Goal: Transaction & Acquisition: Purchase product/service

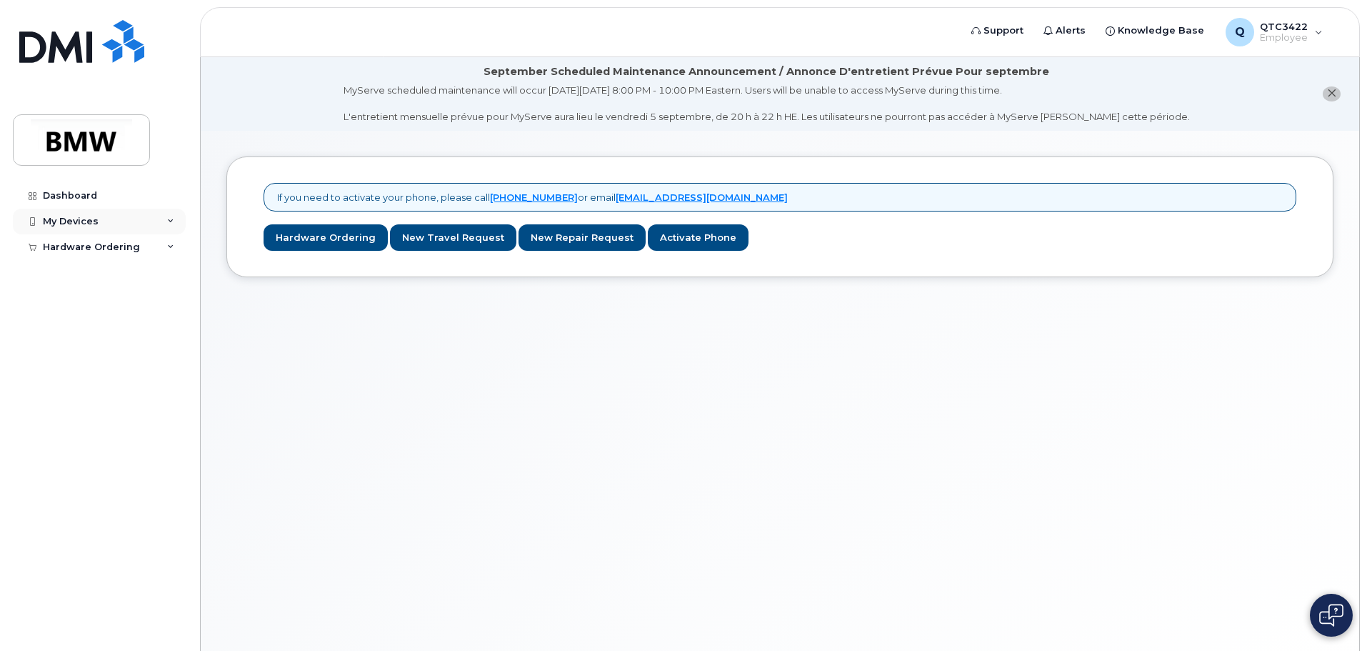
click at [126, 220] on div "My Devices" at bounding box center [99, 222] width 173 height 26
click at [129, 221] on div "My Devices" at bounding box center [99, 222] width 173 height 26
click at [166, 218] on div "My Devices" at bounding box center [99, 222] width 173 height 26
click at [171, 220] on icon at bounding box center [170, 221] width 7 height 7
click at [73, 224] on div "My Devices" at bounding box center [71, 221] width 56 height 11
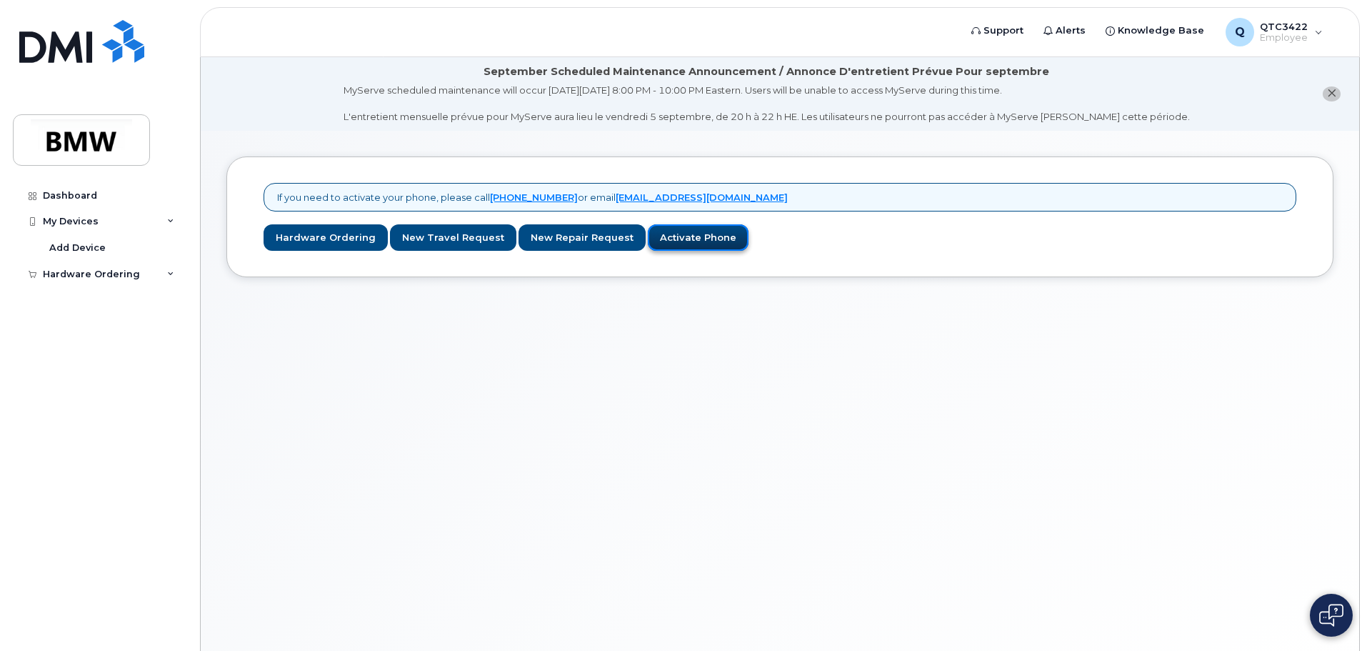
click at [696, 231] on link "Activate Phone" at bounding box center [698, 237] width 101 height 26
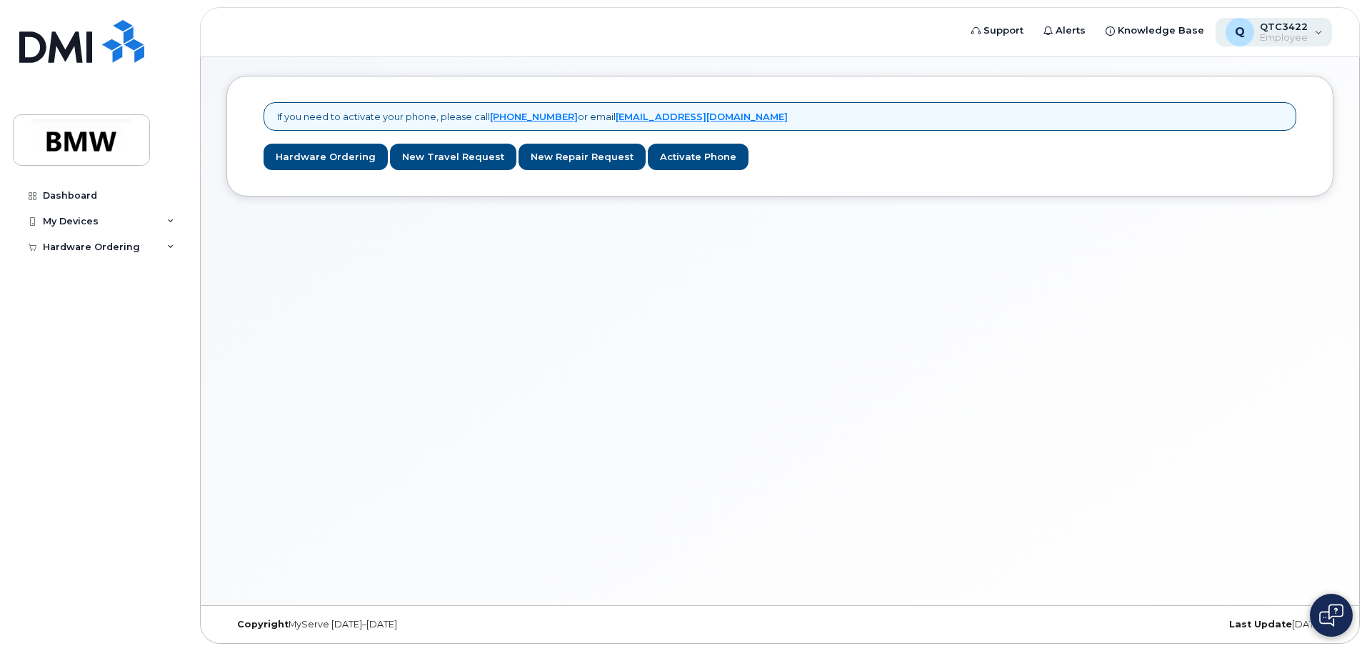
click at [1283, 31] on span "QTC3422" at bounding box center [1284, 26] width 48 height 11
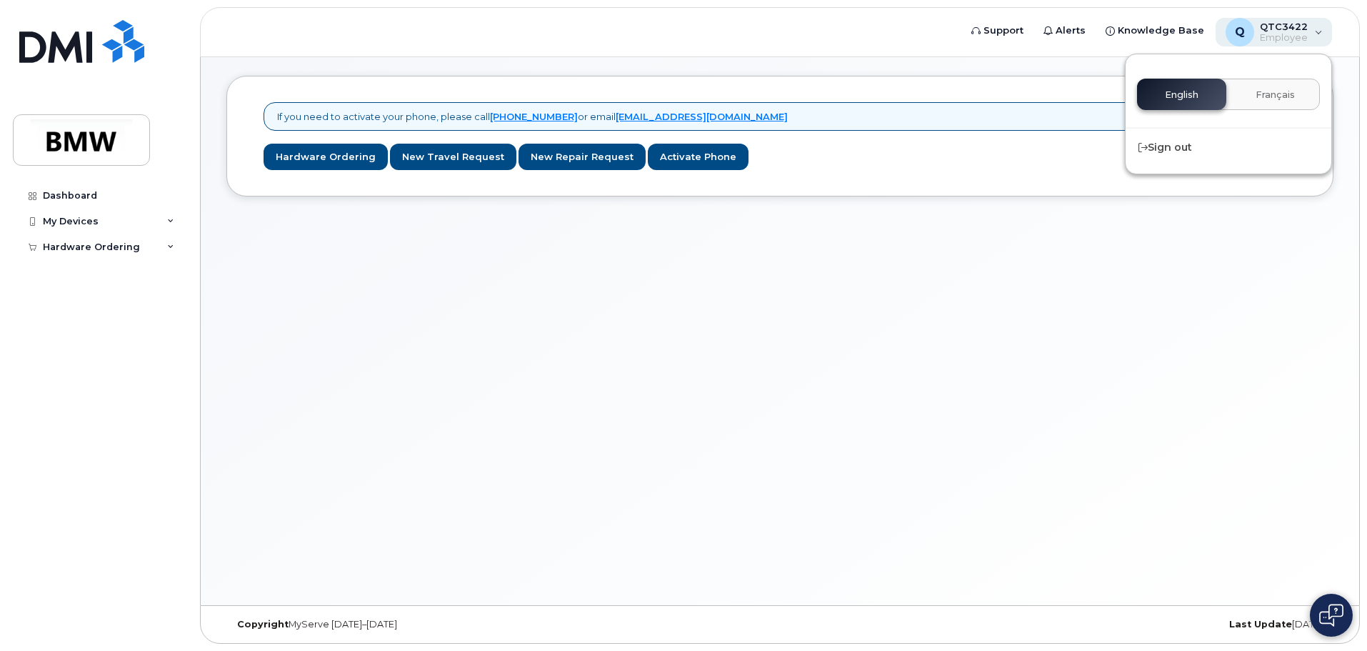
click at [1284, 26] on span "QTC3422" at bounding box center [1284, 26] width 48 height 11
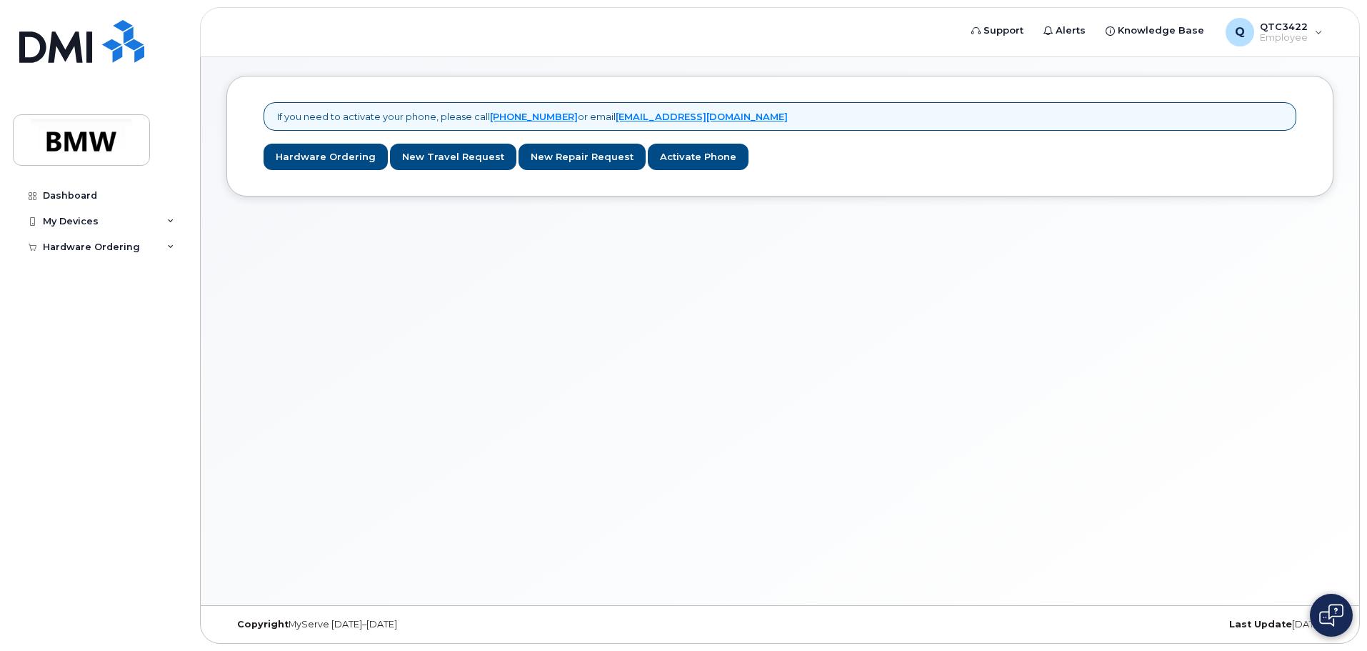
click at [760, 382] on div "If you need to activate your phone, please call 1-877-689-8289 or email noreply…" at bounding box center [780, 327] width 1158 height 555
click at [76, 195] on div "Dashboard" at bounding box center [70, 195] width 54 height 11
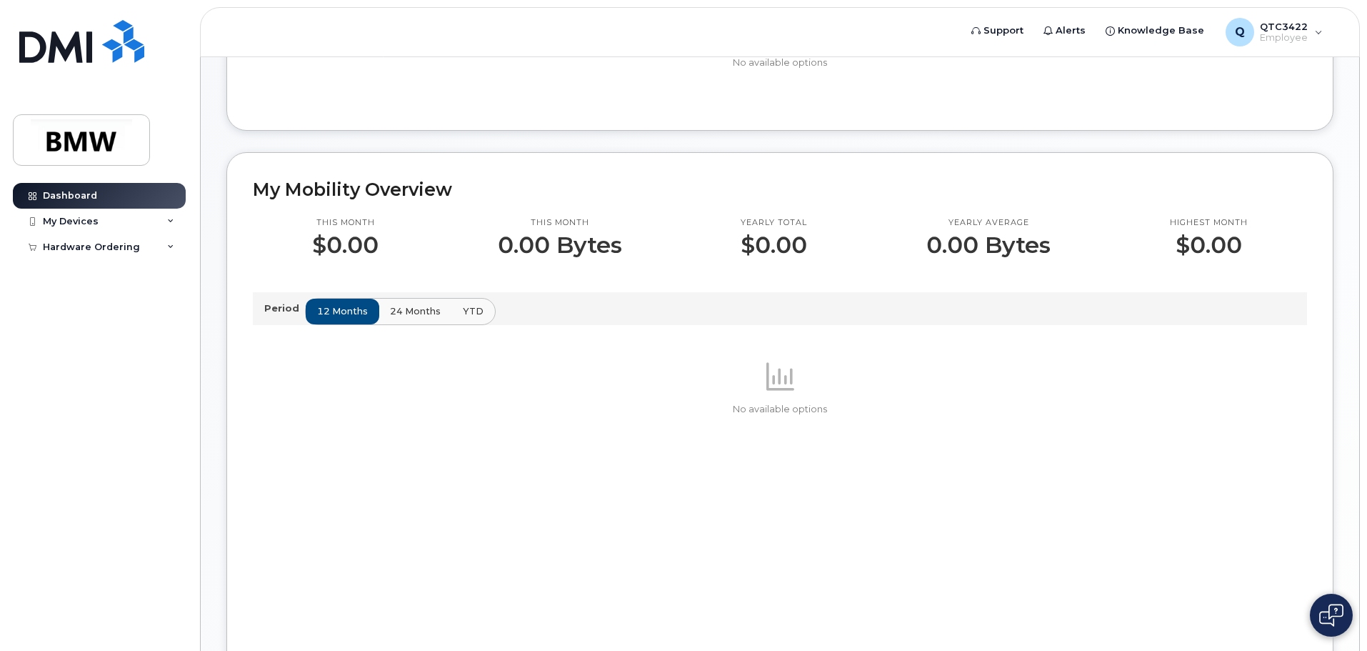
scroll to position [252, 0]
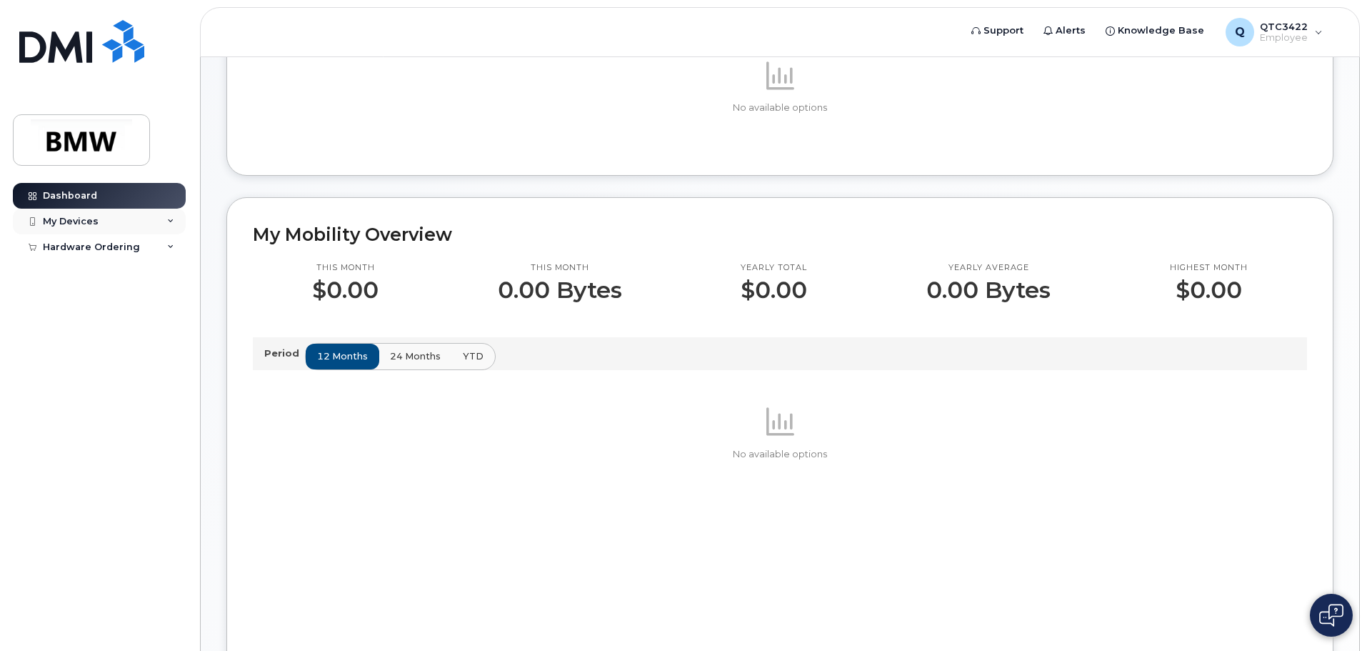
click at [164, 220] on div "My Devices" at bounding box center [99, 222] width 173 height 26
click at [171, 220] on icon at bounding box center [170, 221] width 7 height 7
click at [1155, 524] on div "No available options" at bounding box center [780, 564] width 1054 height 321
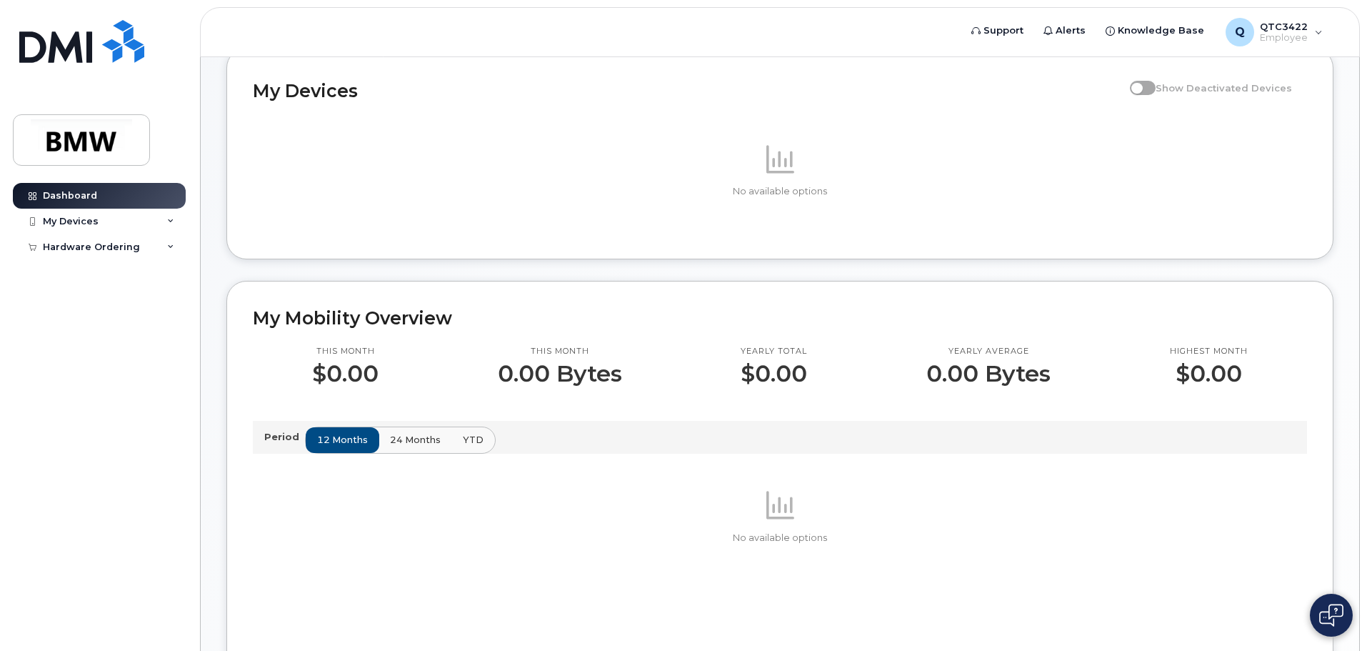
scroll to position [0, 0]
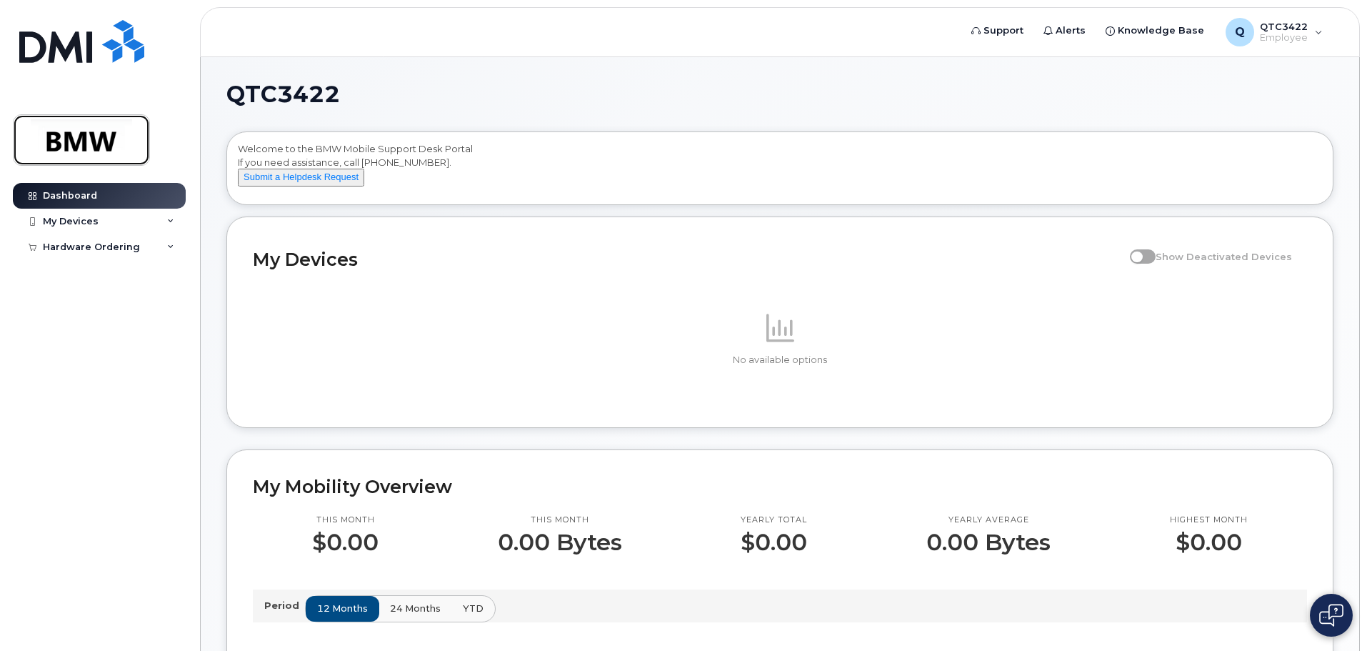
click at [61, 119] on link at bounding box center [81, 139] width 137 height 51
click at [62, 149] on img at bounding box center [81, 139] width 110 height 41
click at [135, 220] on div "My Devices" at bounding box center [99, 222] width 173 height 26
click at [165, 274] on div "Hardware Ordering" at bounding box center [99, 274] width 173 height 26
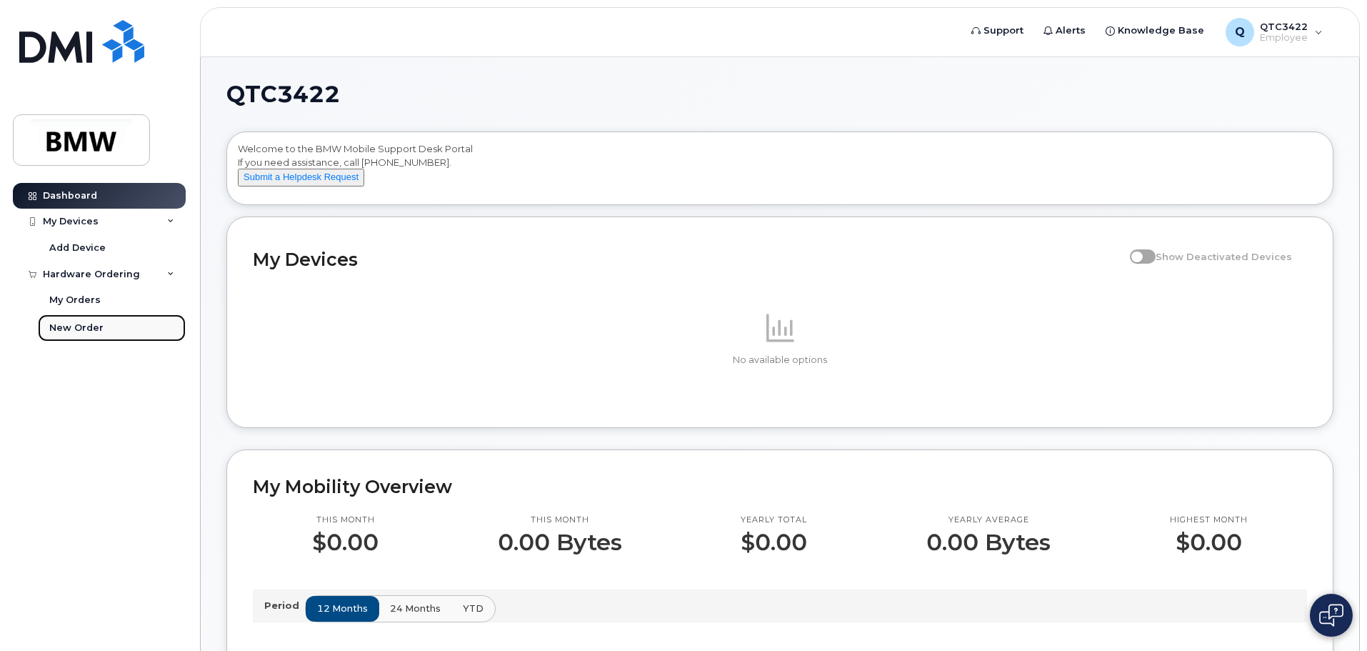
click at [91, 330] on div "New Order" at bounding box center [76, 327] width 54 height 13
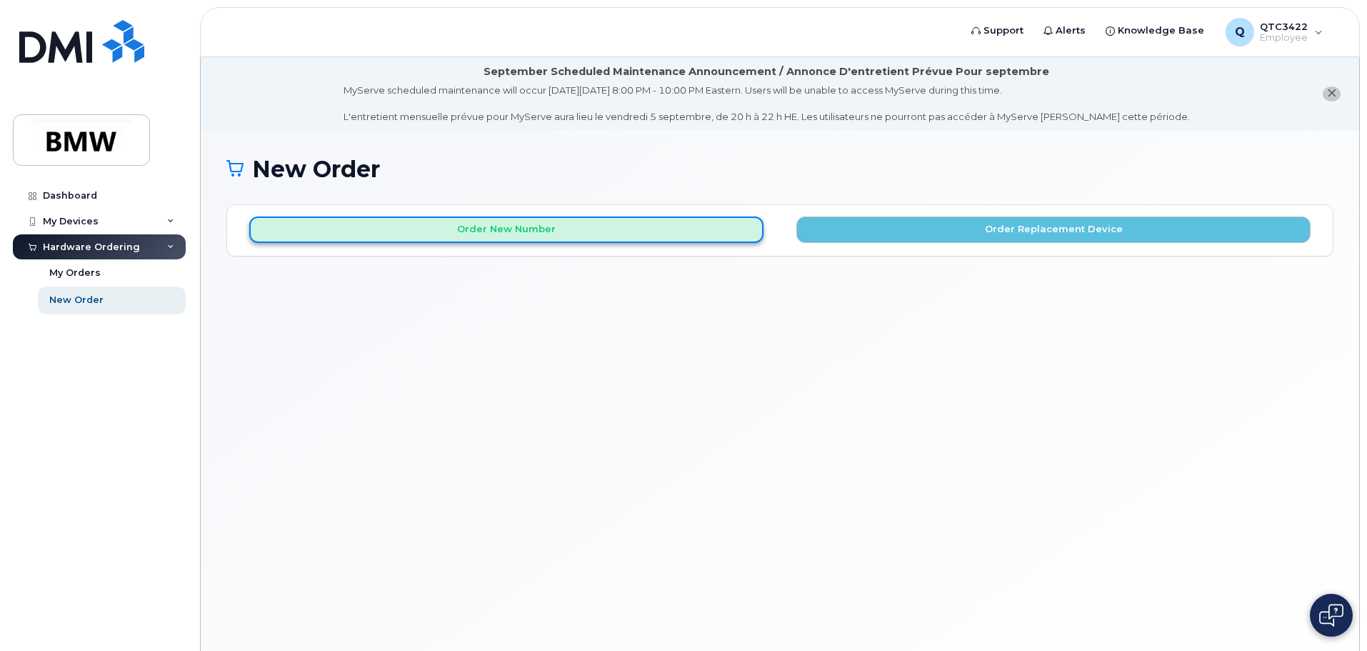
click at [538, 226] on button "Order New Number" at bounding box center [506, 229] width 514 height 26
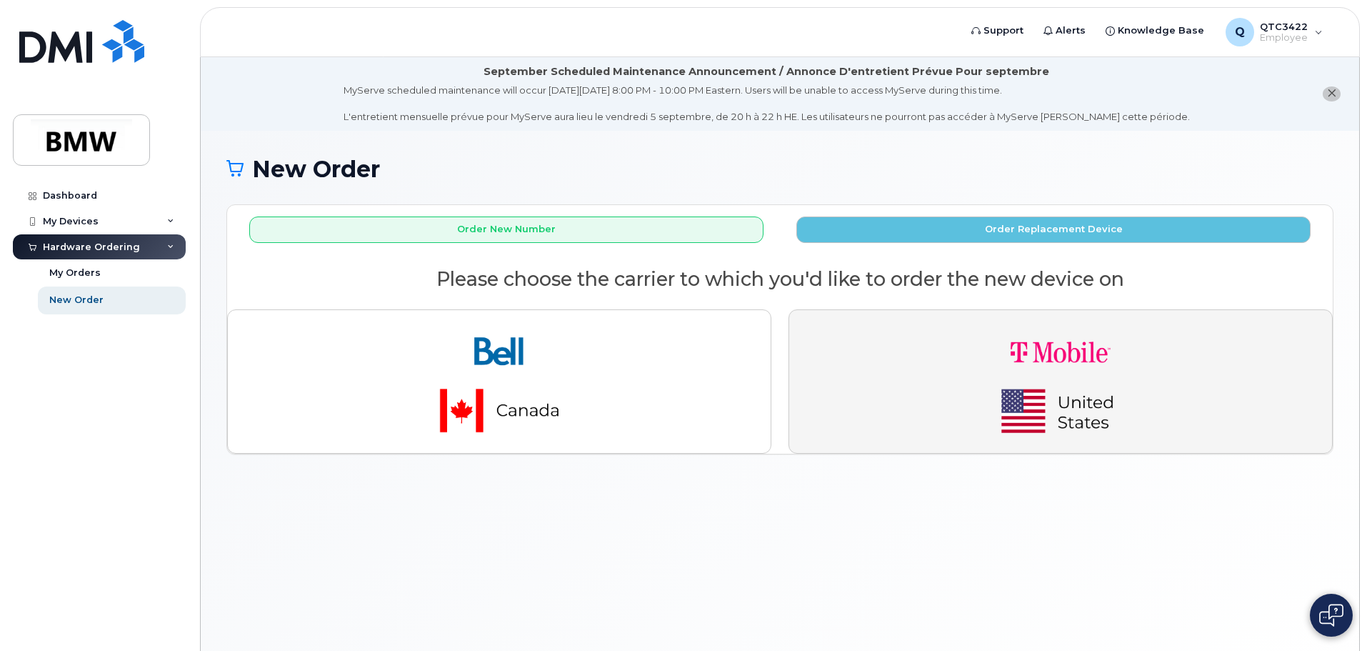
click at [1099, 397] on img "button" at bounding box center [1060, 381] width 200 height 120
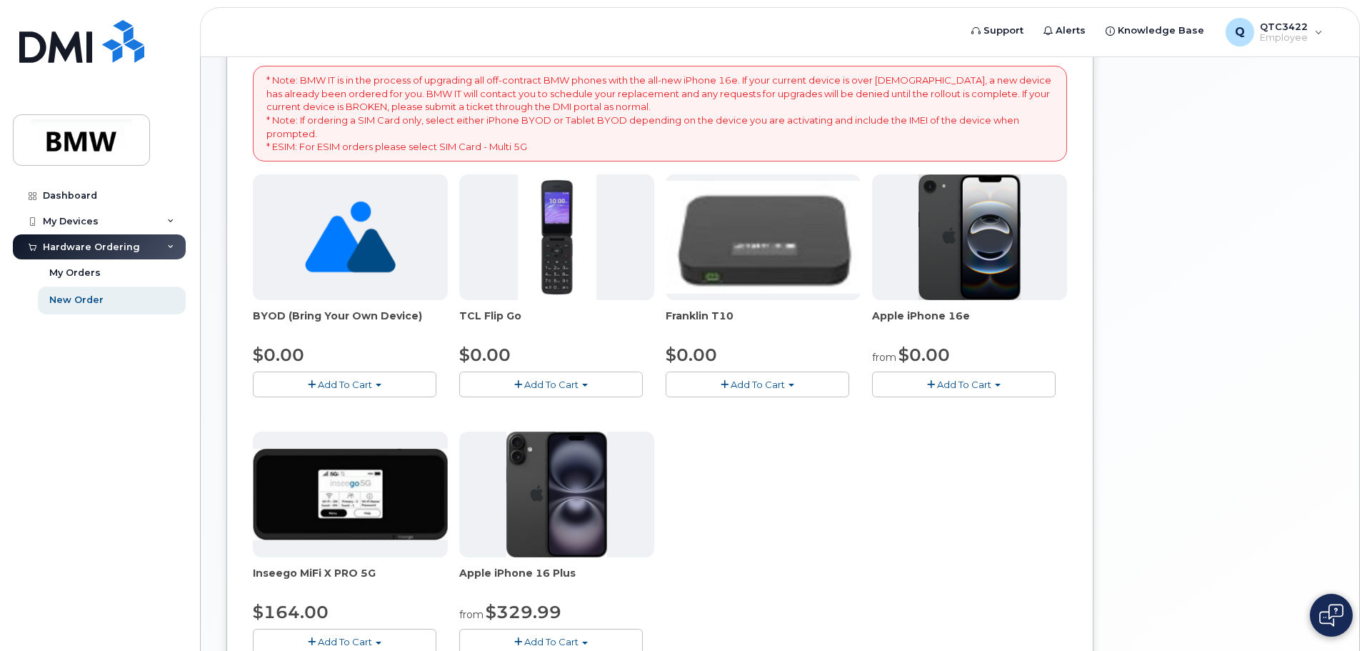
scroll to position [357, 0]
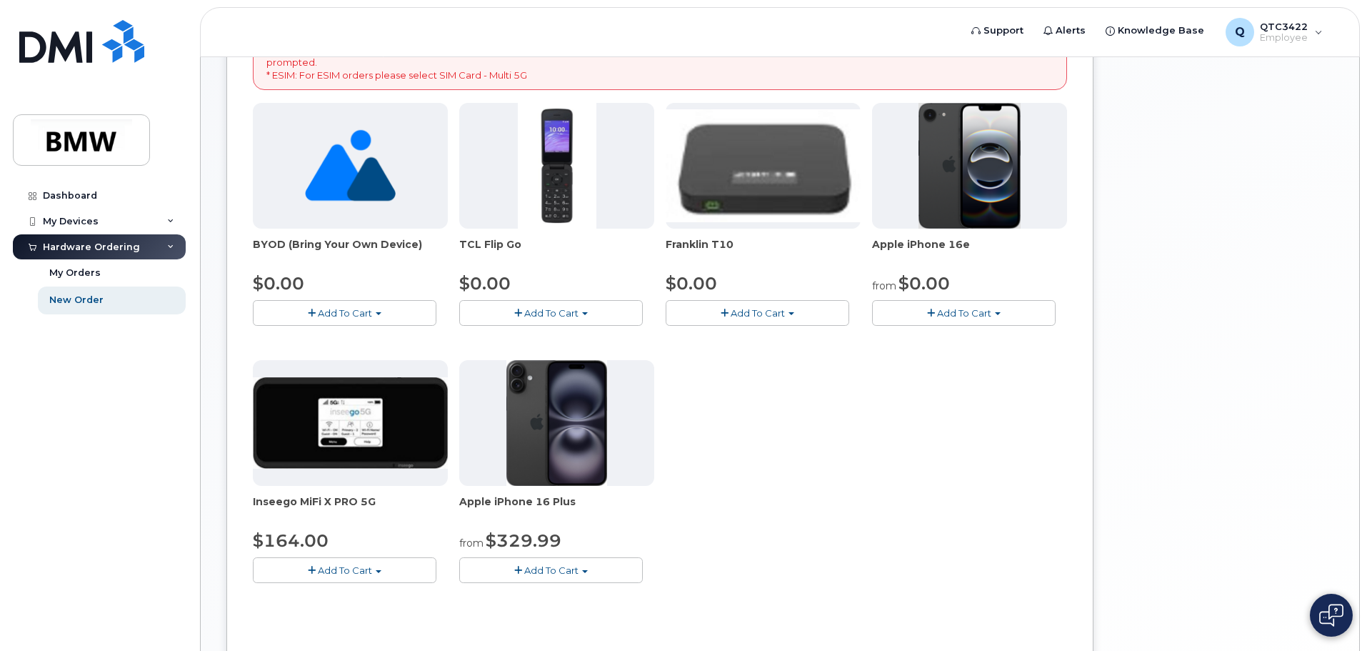
click at [970, 186] on img at bounding box center [969, 166] width 103 height 126
click at [976, 311] on span "Add To Cart" at bounding box center [964, 312] width 54 height 11
click at [955, 339] on link "$0.00 - 30 Month Activation (128GB)" at bounding box center [979, 340] width 206 height 18
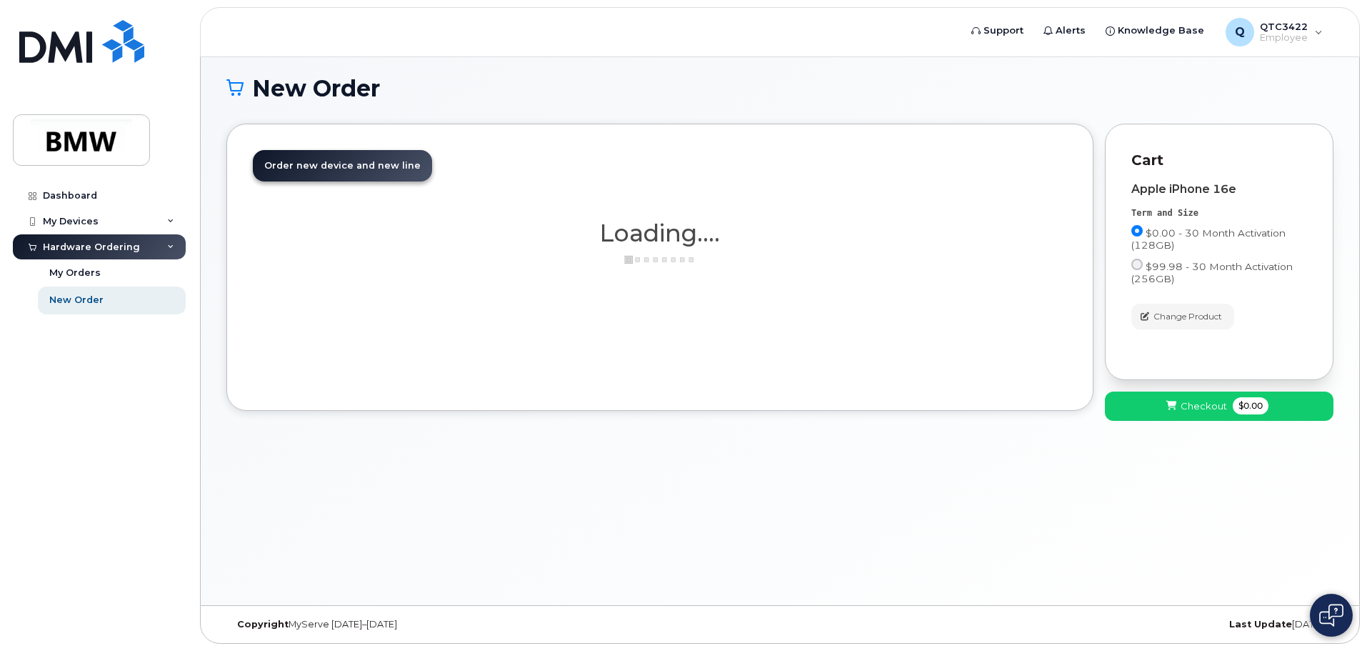
scroll to position [81, 0]
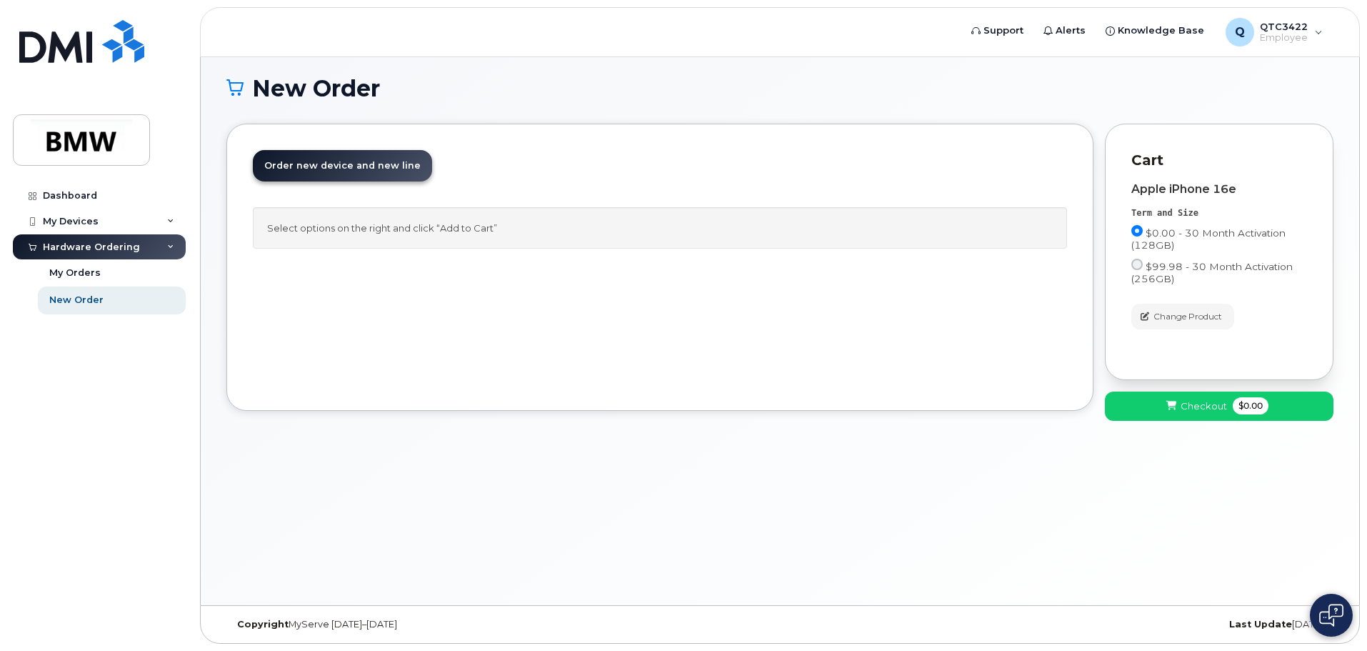
click at [351, 167] on span "Order new device and new line" at bounding box center [342, 165] width 156 height 11
click at [320, 166] on span "Order new device and new line" at bounding box center [342, 165] width 156 height 11
click at [568, 482] on div "New Order × Share This Order If you want to allow others to create or edit orde…" at bounding box center [780, 327] width 1158 height 555
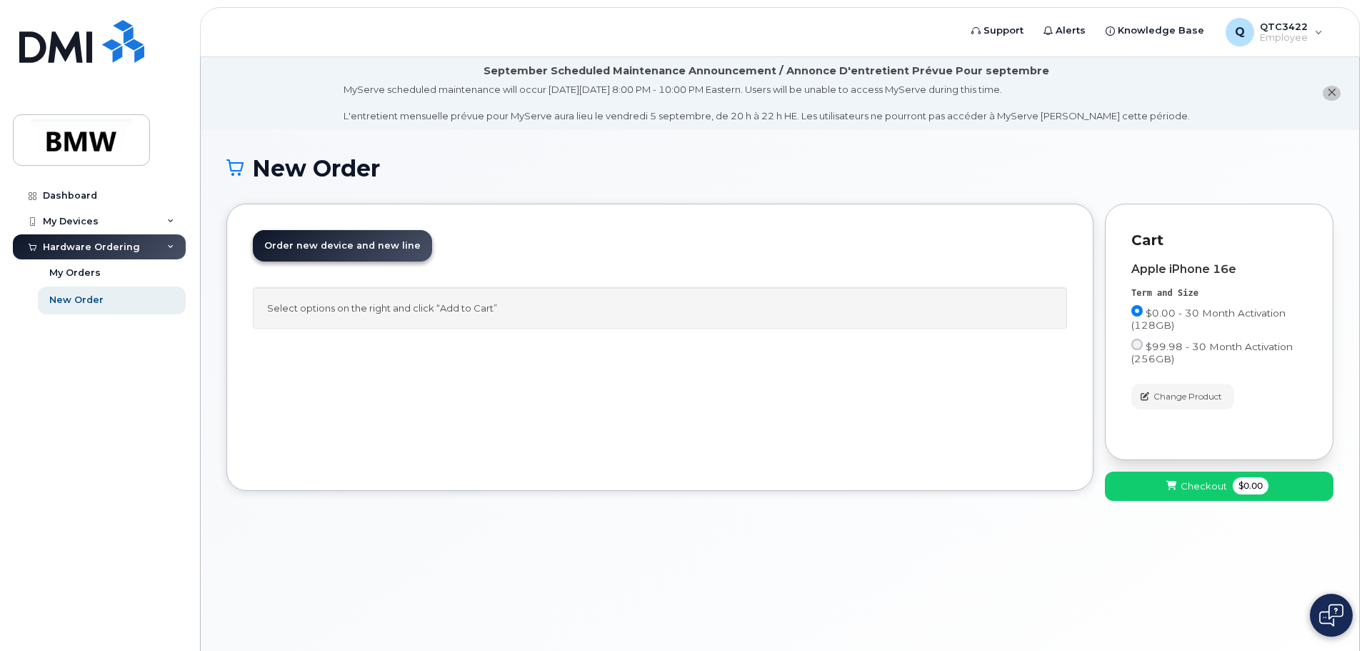
scroll to position [0, 0]
click at [1207, 486] on span "Checkout" at bounding box center [1203, 487] width 46 height 14
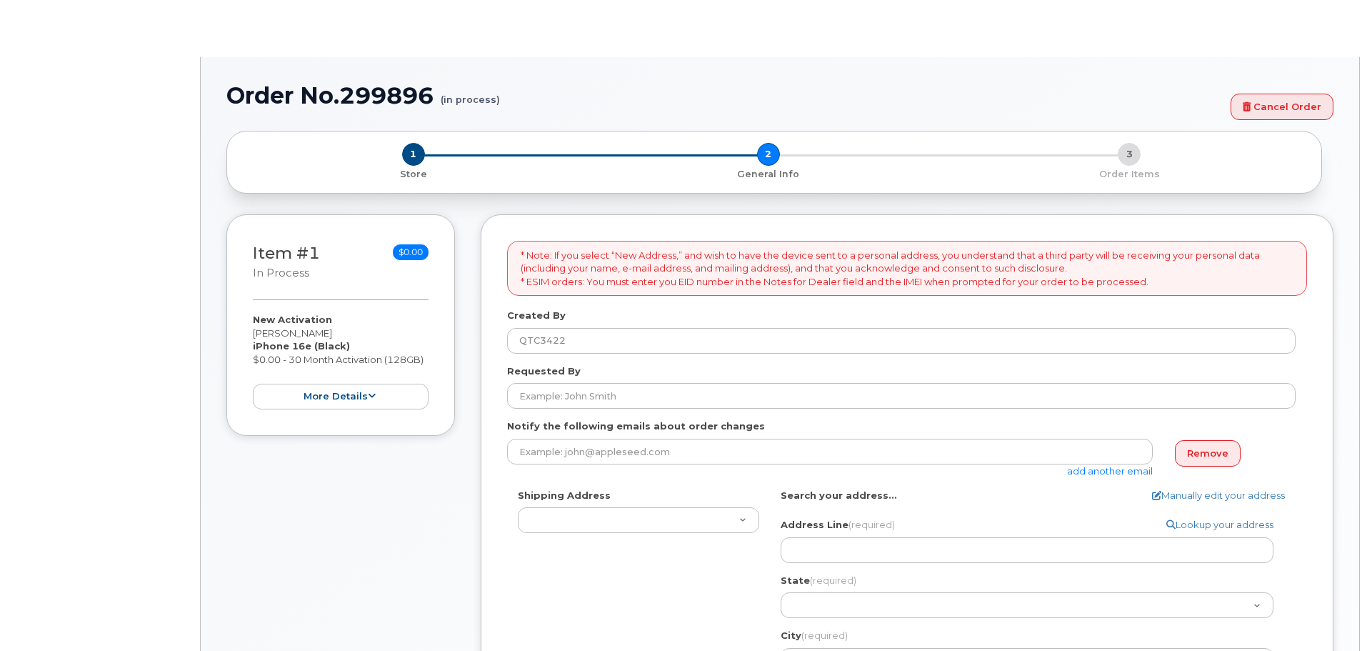
select select
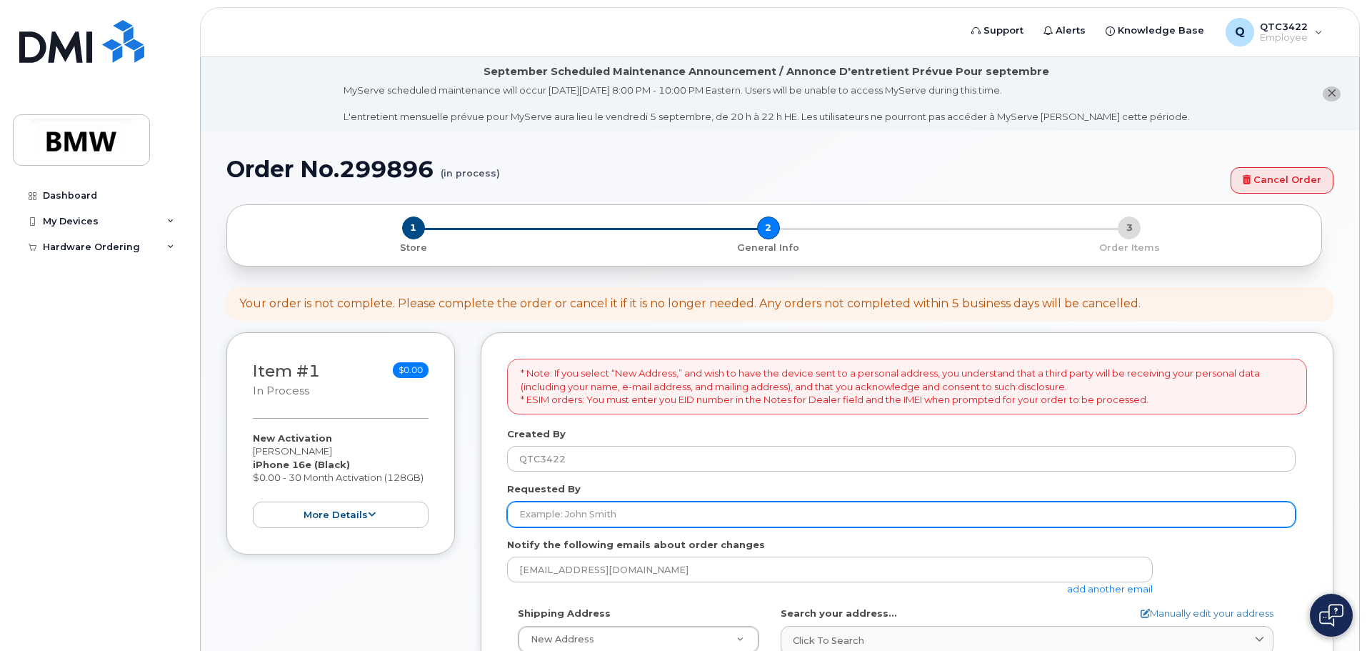
click at [648, 514] on input "Requested By" at bounding box center [901, 514] width 788 height 26
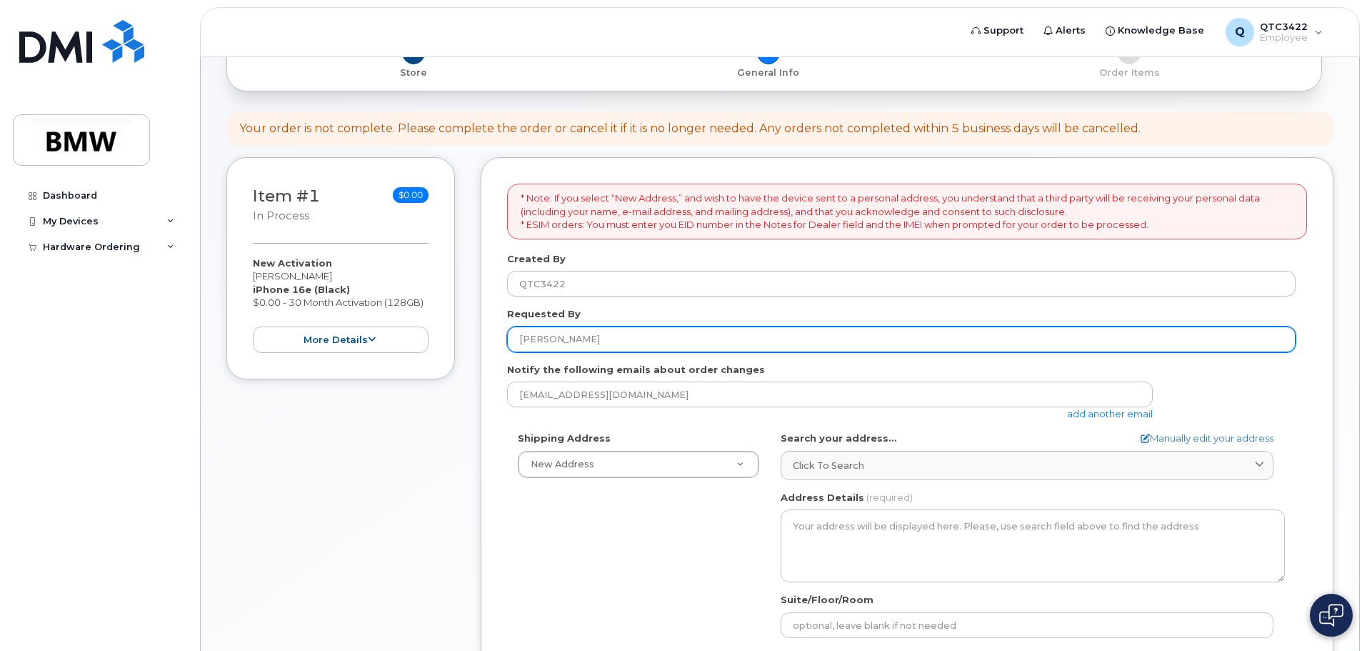
scroll to position [214, 0]
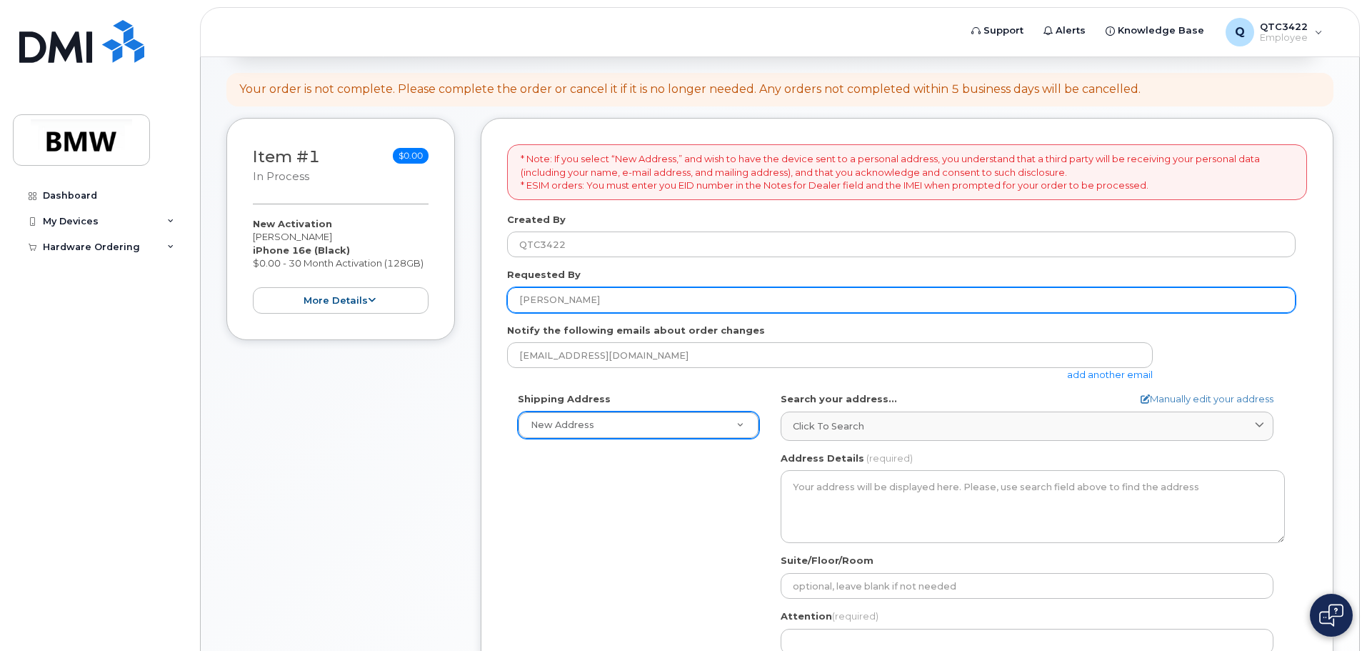
type input "[PERSON_NAME]"
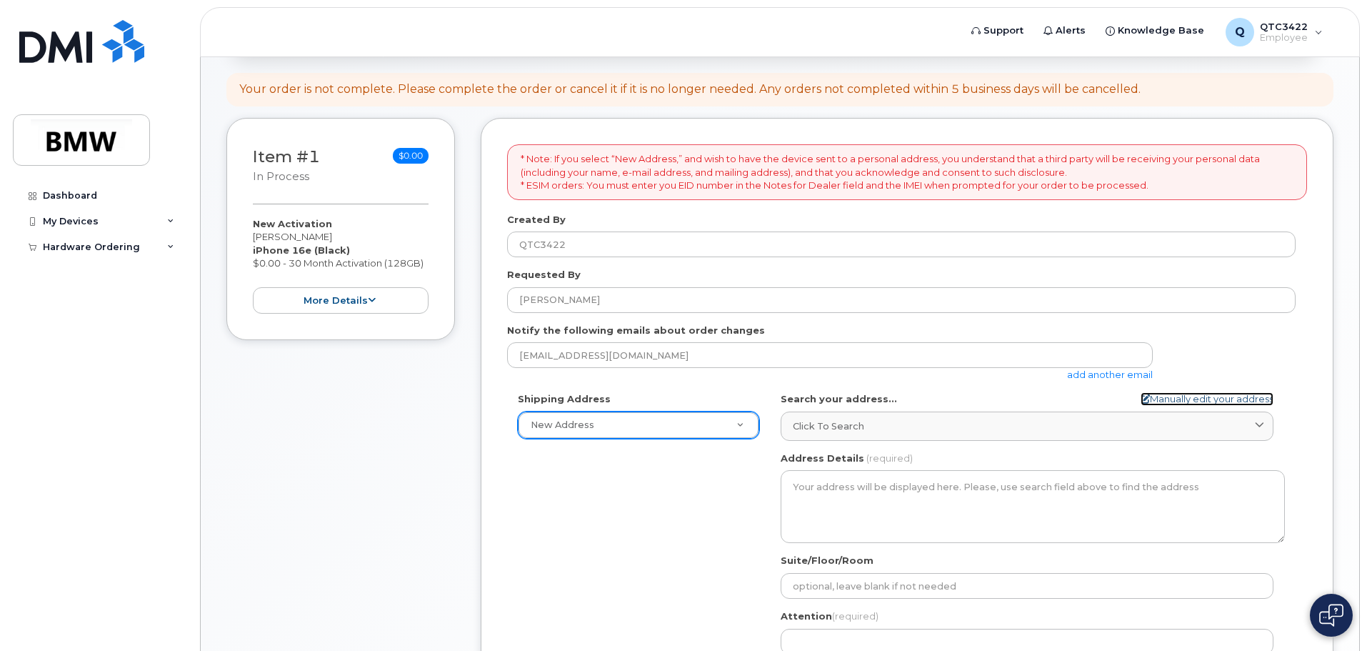
click at [1230, 399] on link "Manually edit your address" at bounding box center [1206, 399] width 133 height 14
select select
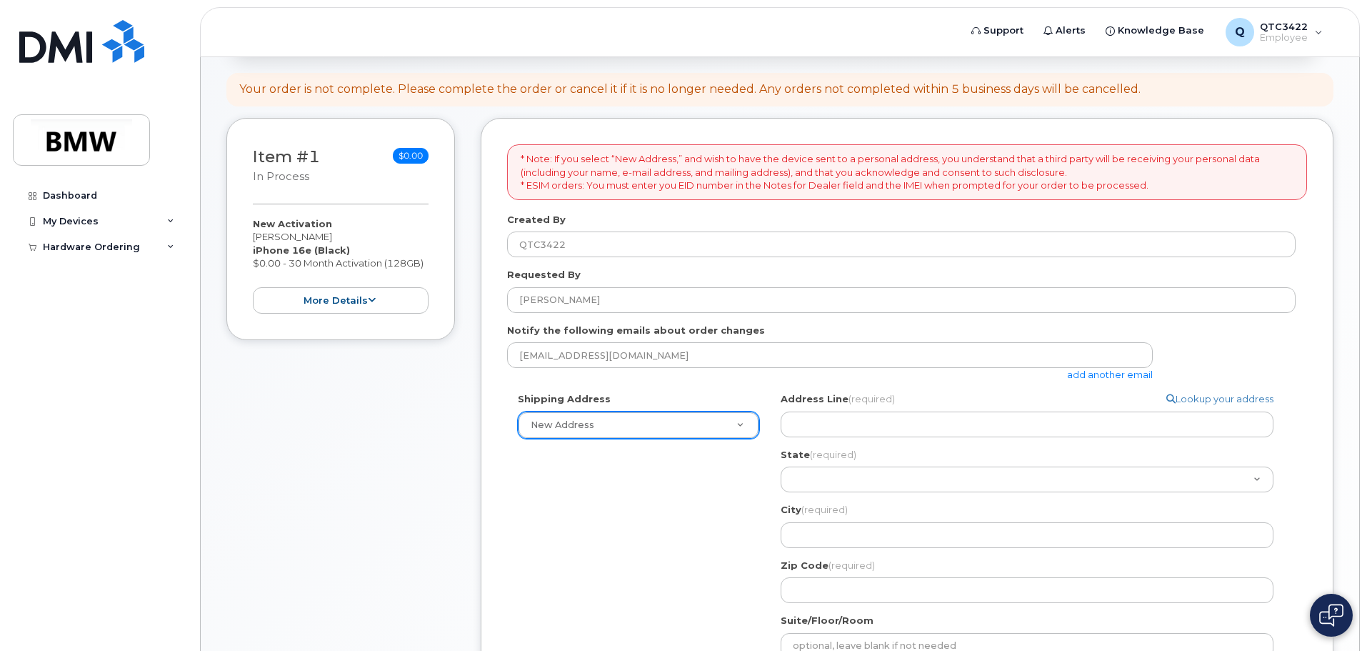
click at [955, 440] on div "Address Line (required) Lookup your address State (required) Alabama Alaska Ame…" at bounding box center [1033, 497] width 504 height 211
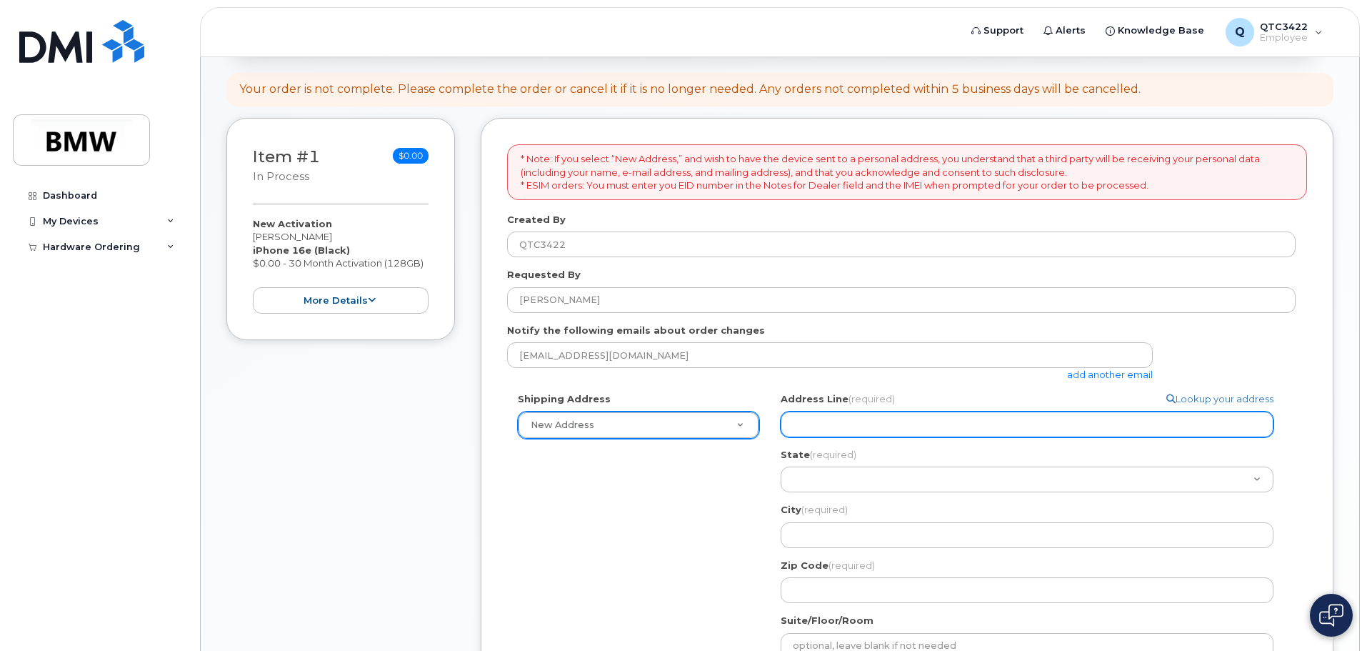
click at [930, 422] on input "Address Line (required)" at bounding box center [1027, 424] width 493 height 26
select select
type input "2"
select select
type input "20"
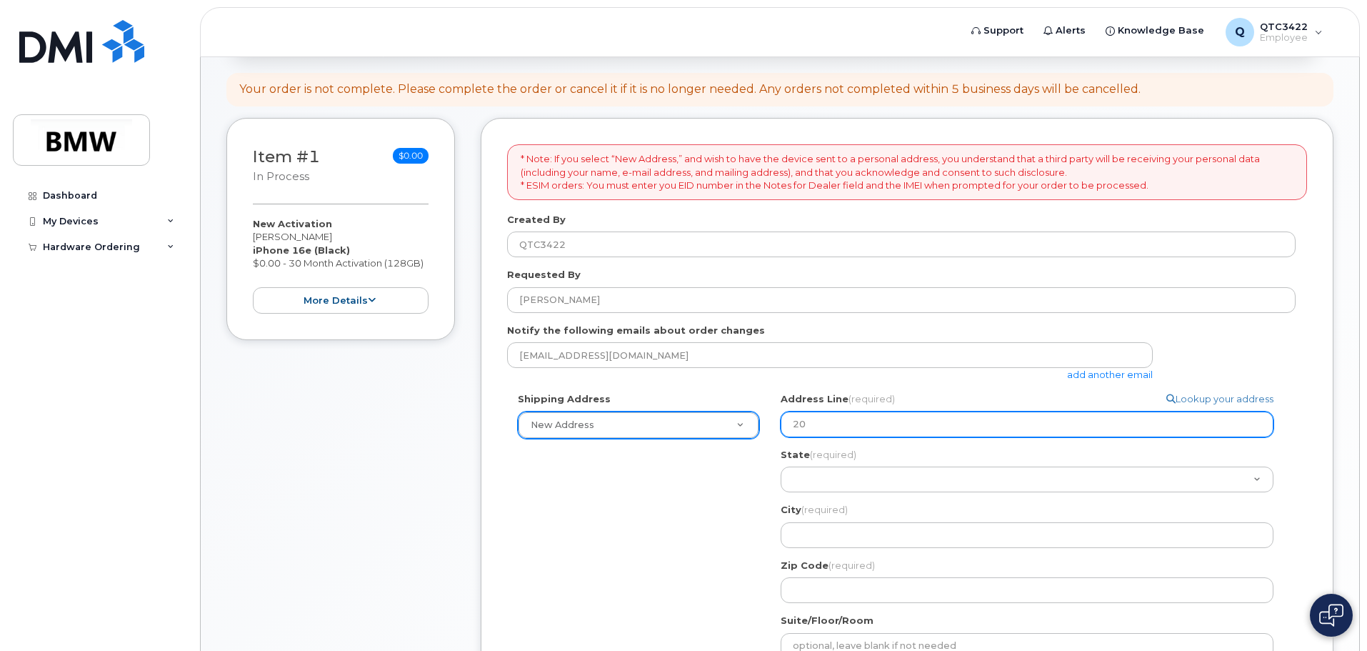
select select
type input "200"
select select
type input "2009"
select select
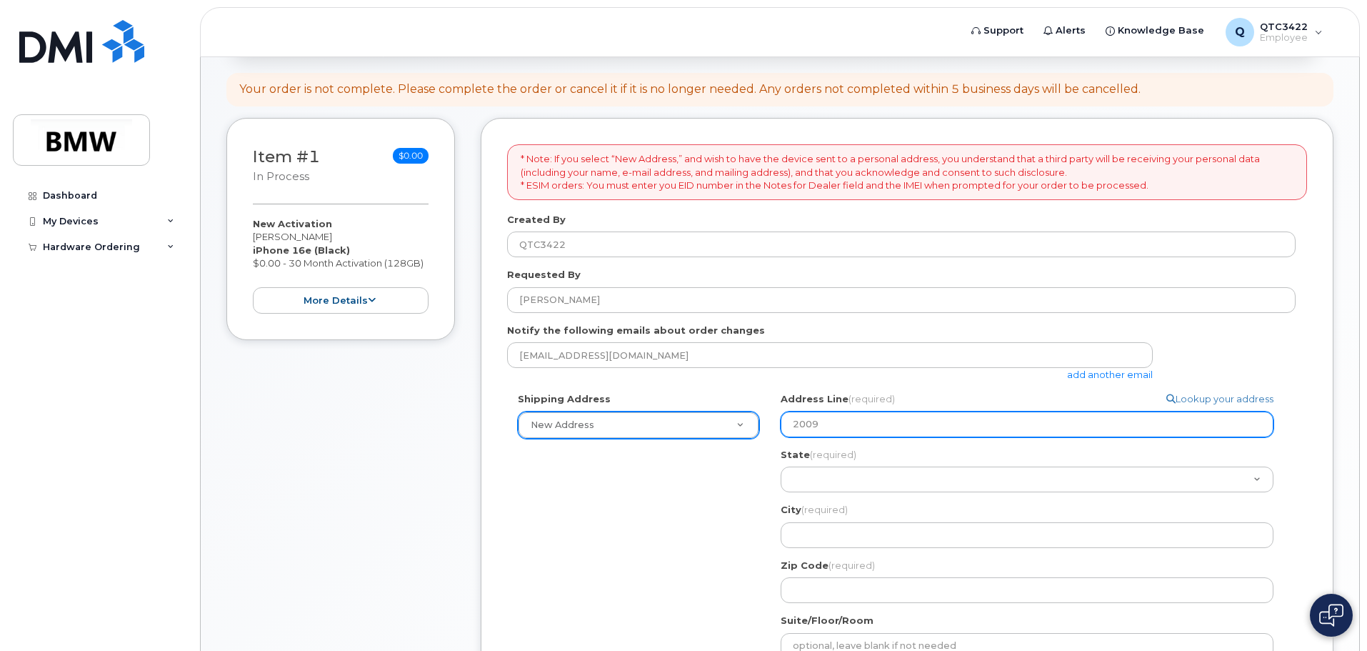
type input "2009 E"
select select
type input "2009 Ev"
select select
type input "2009 Eva"
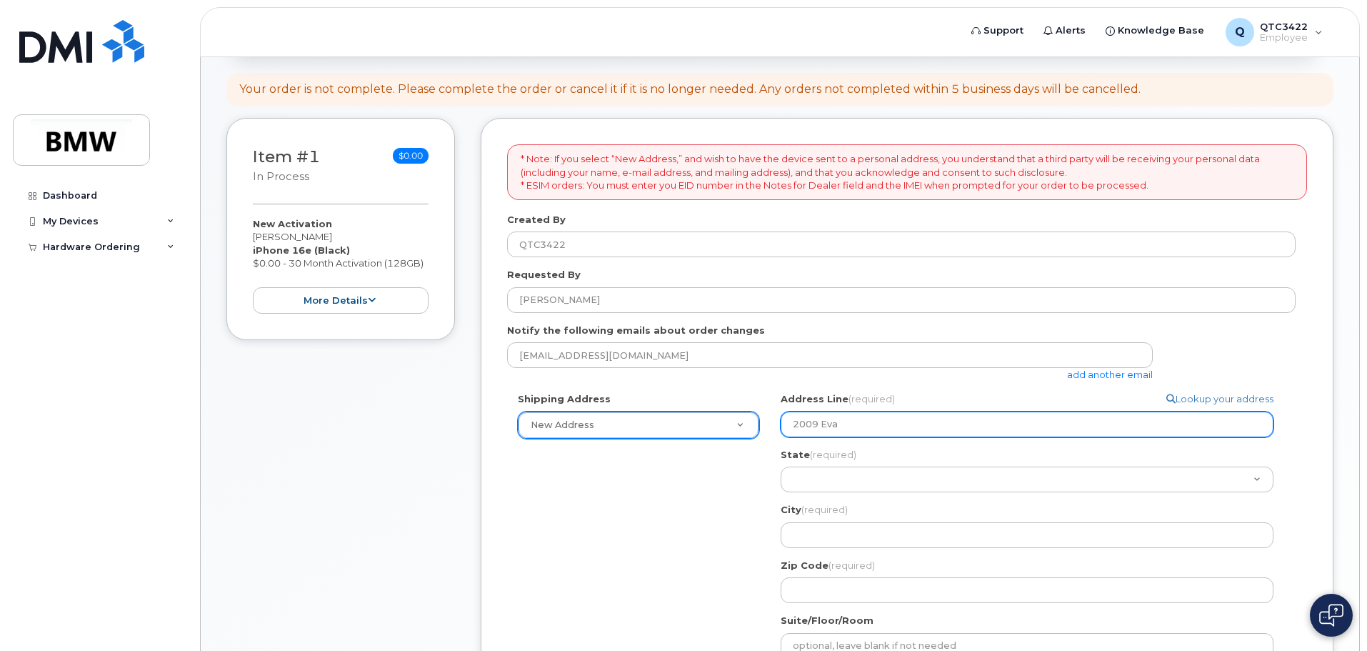
select select
type input "2009 Evam"
select select
type input "2009 Evams"
select select
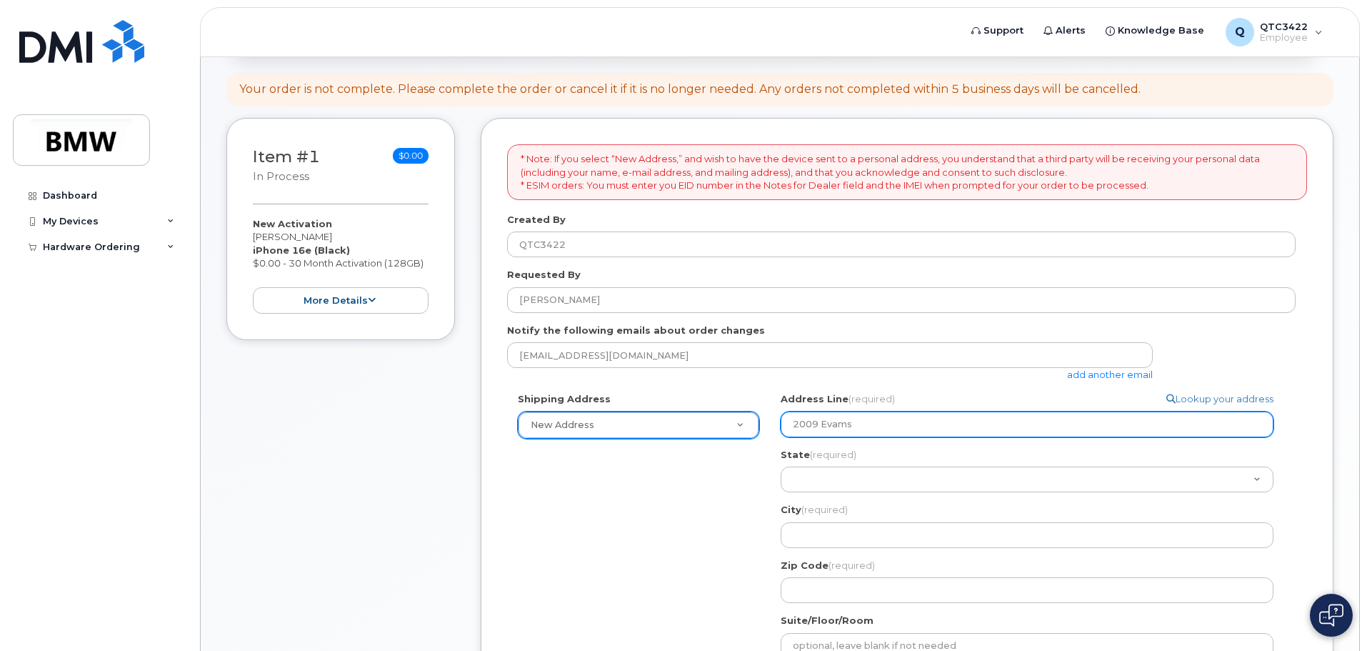
type input "2009 Evam"
select select
type input "2009 Eva"
select select
type input "2009 Evan"
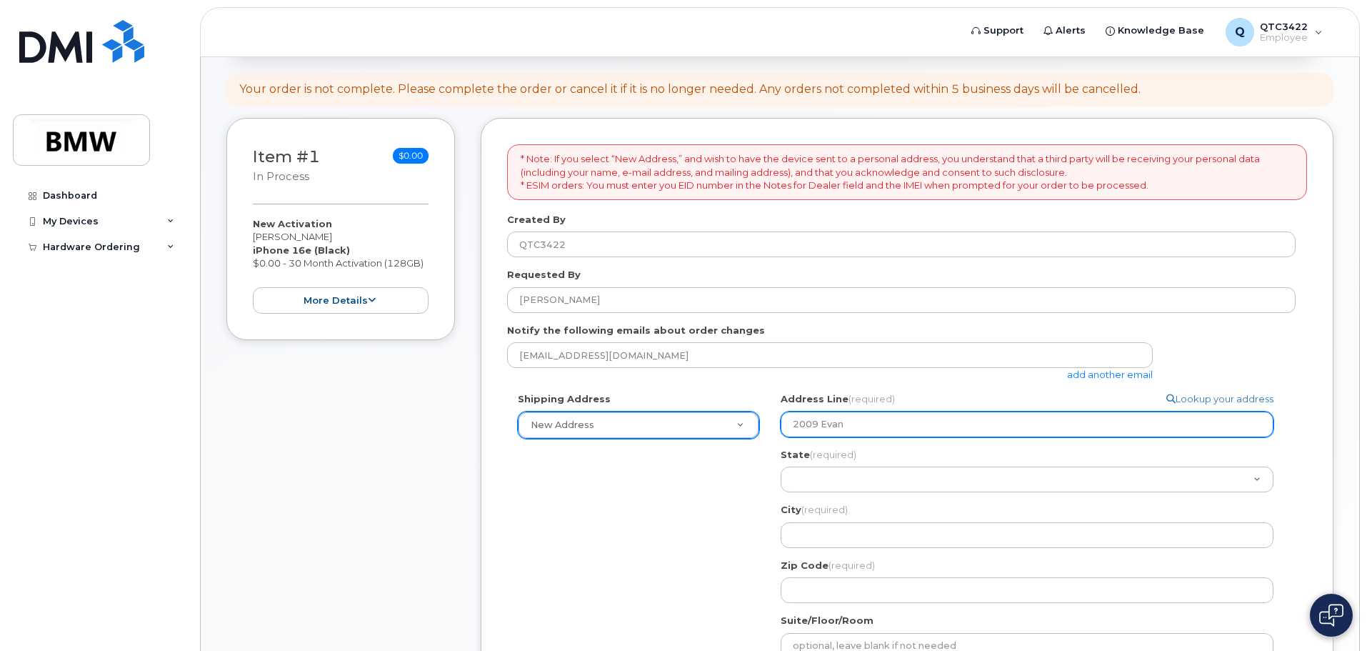
select select
type input "2009 Evans"
select select
type input "2009 Evanst"
select select
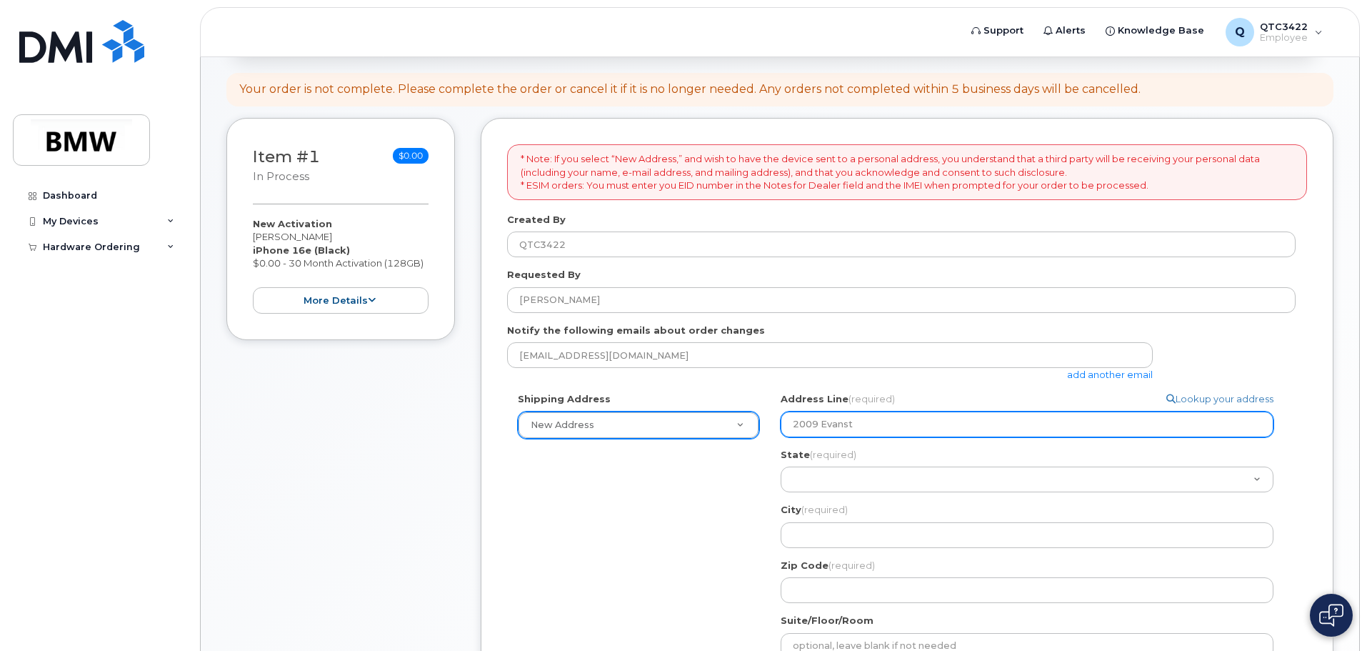
type input "2009 Evansto"
select select
type input "2009 Evanston"
select select
type input "2009 Evanston D"
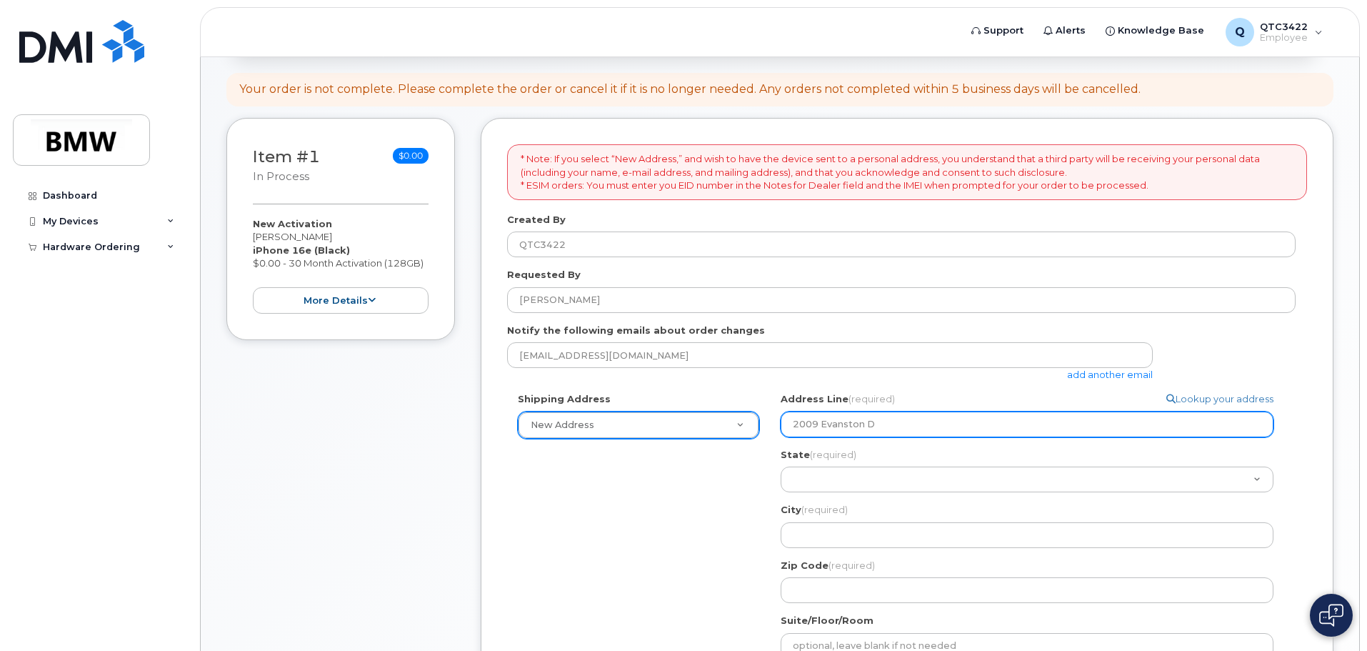
select select
type input "2009 Evanston Dr"
select select
type input "2009 Evanston Dri"
select select
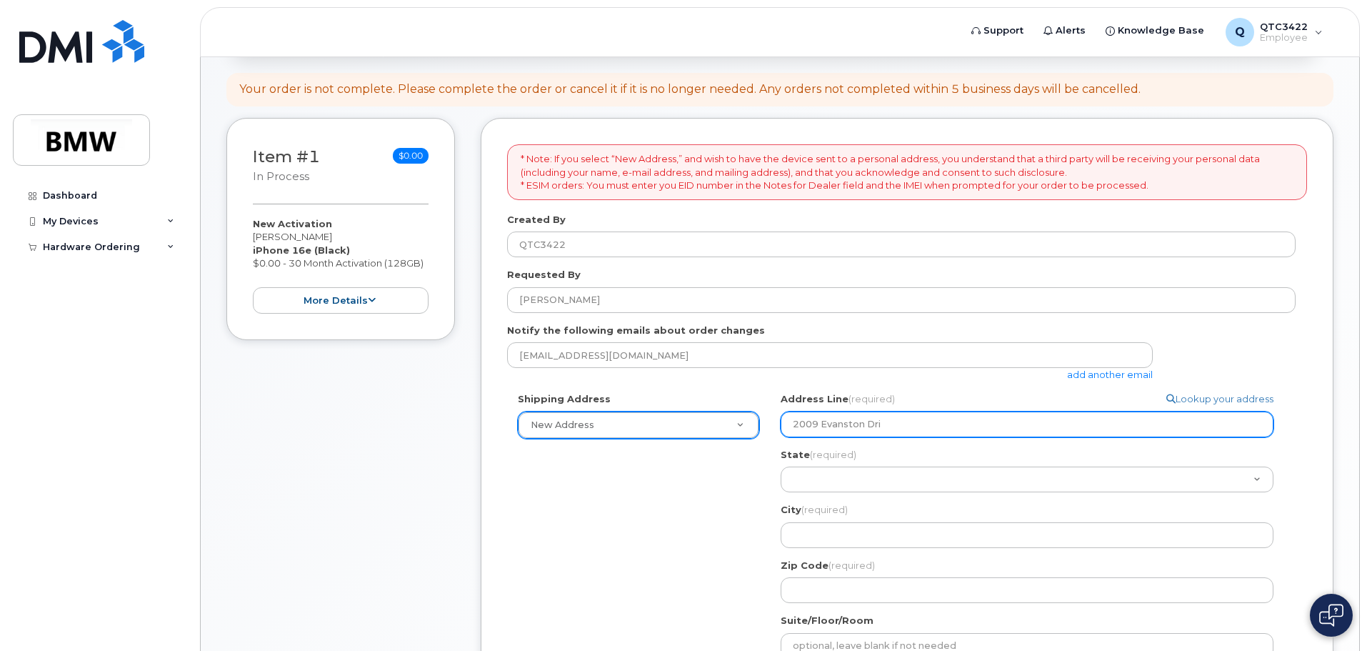
type input "2009 Evanston Driv"
select select
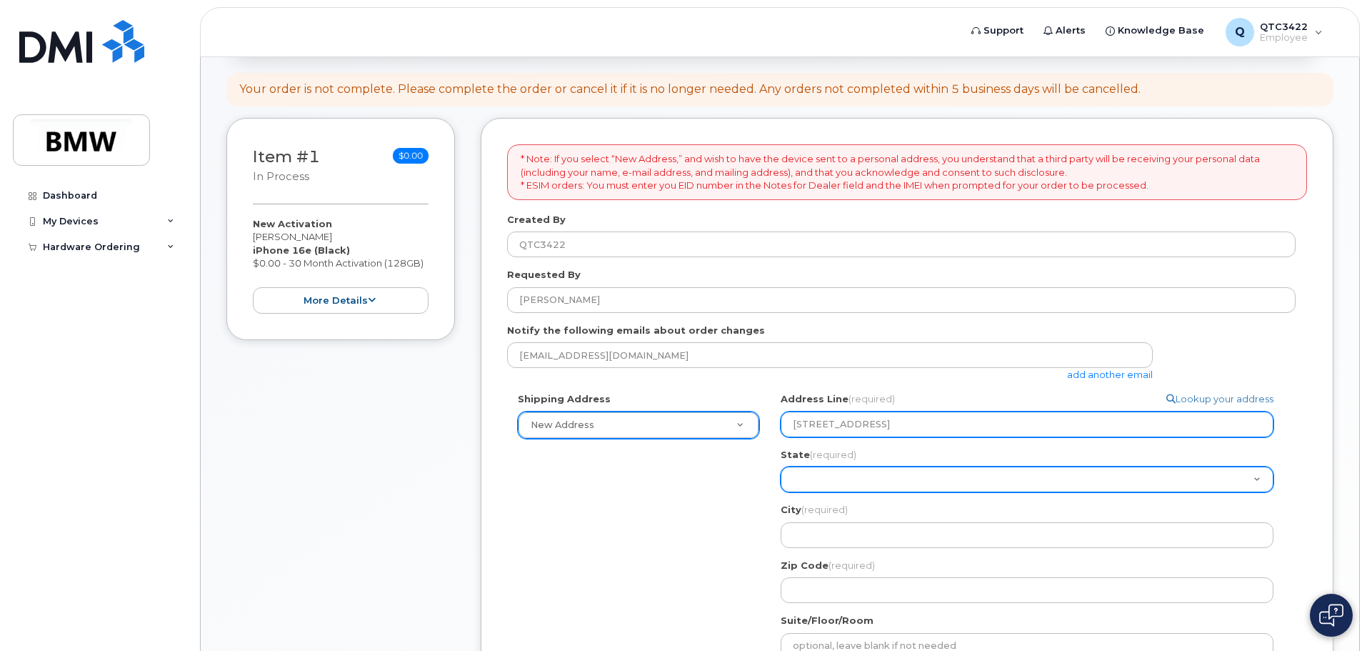
type input "2009 Evanston Drive"
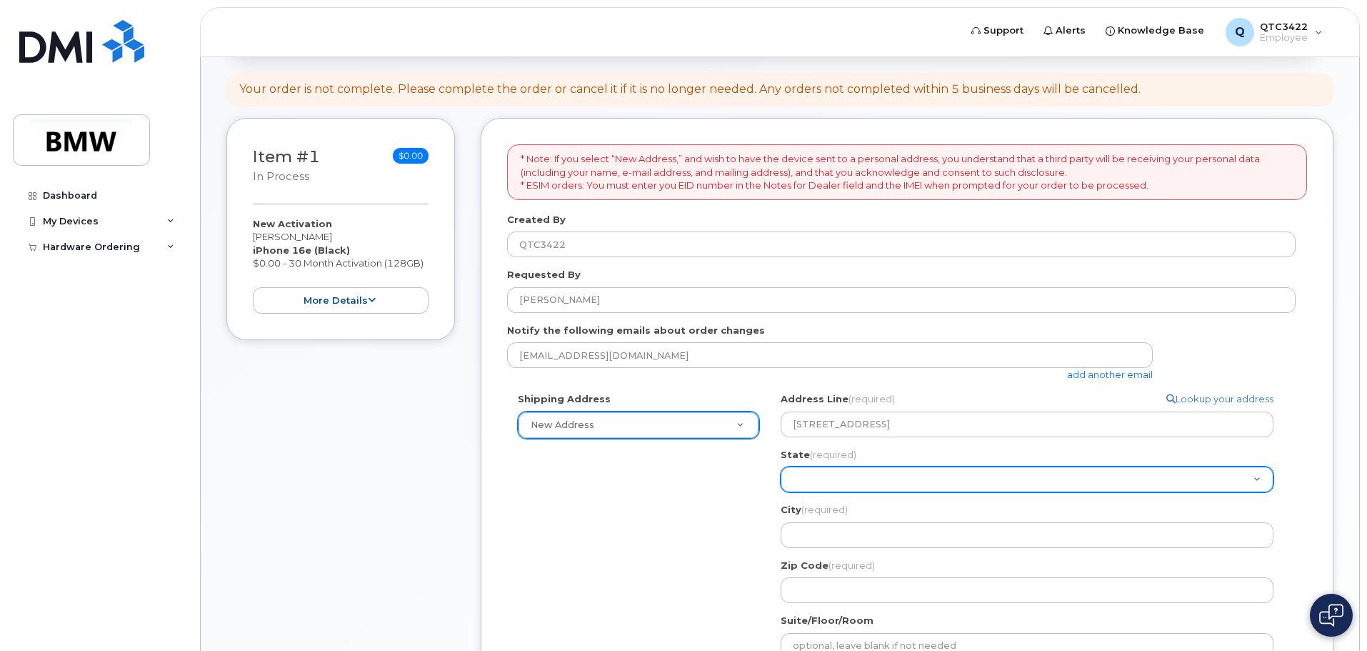
drag, startPoint x: 814, startPoint y: 483, endPoint x: 818, endPoint y: 476, distance: 7.4
click at [817, 479] on select "Alabama Alaska American Samoa Arizona Arkansas California Colorado Connecticut …" at bounding box center [1027, 479] width 493 height 26
select select "SC"
click at [781, 466] on select "Alabama Alaska American Samoa Arizona Arkansas California Colorado Connecticut …" at bounding box center [1027, 479] width 493 height 26
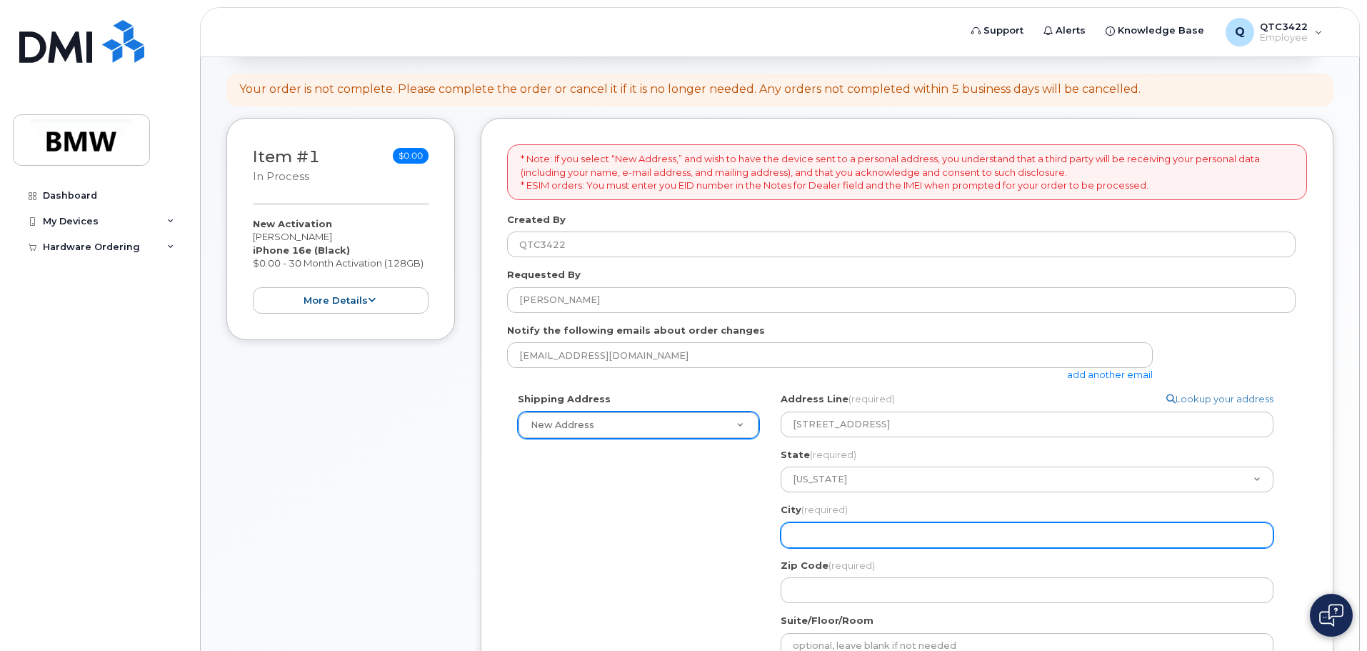
click at [811, 531] on input "City (required)" at bounding box center [1027, 535] width 493 height 26
select select
type input "W"
select select
type input "We"
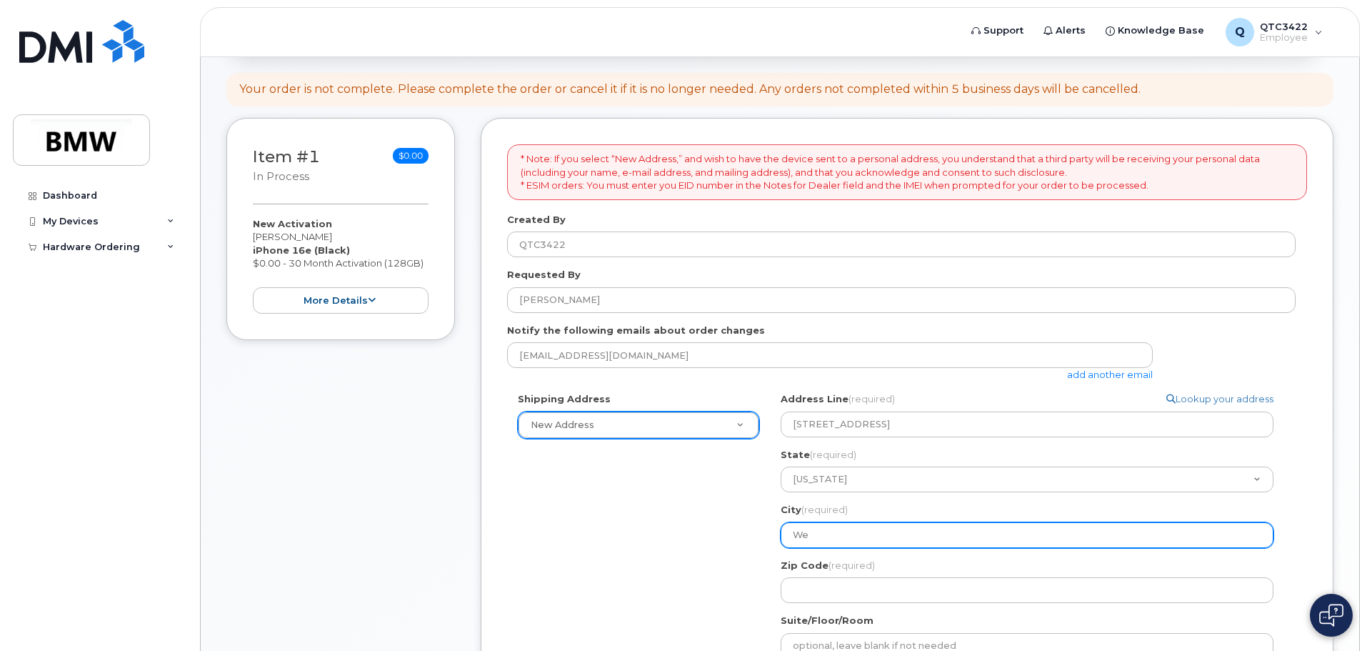
select select
type input "Wel"
select select
type input "Well"
select select
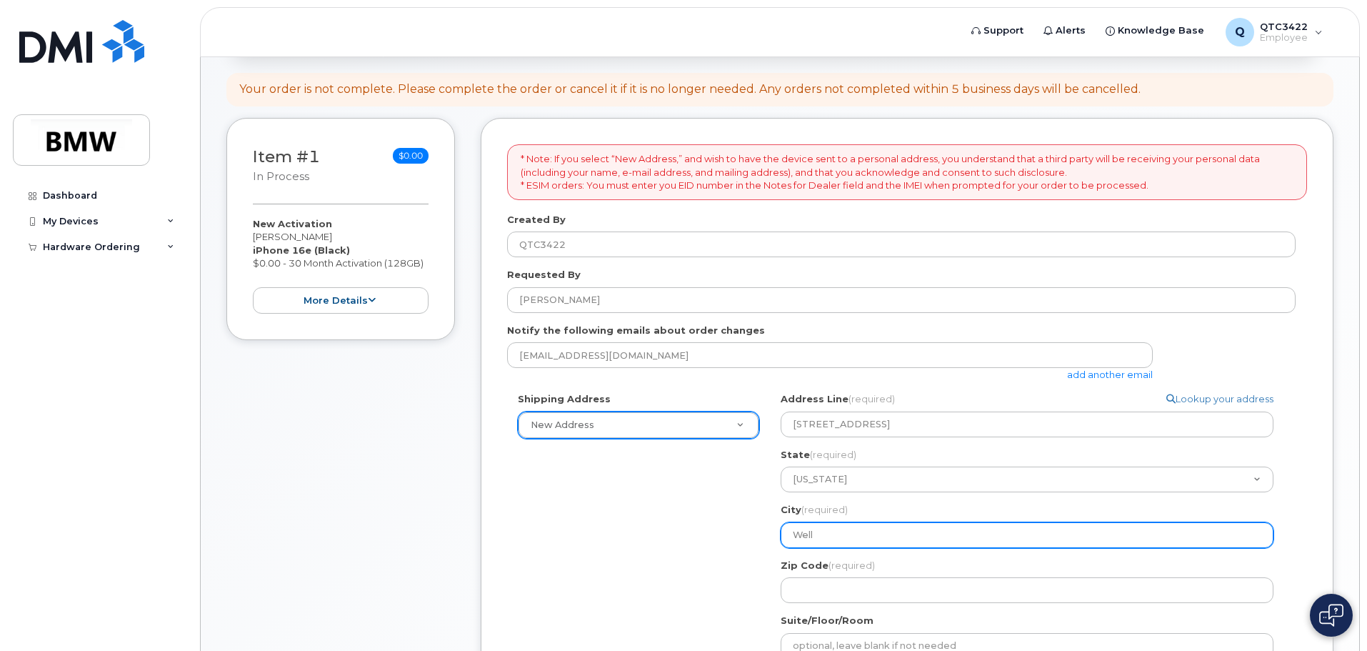
type input "Wellf"
select select
type input "Wellfo"
select select
type input "Wellfor"
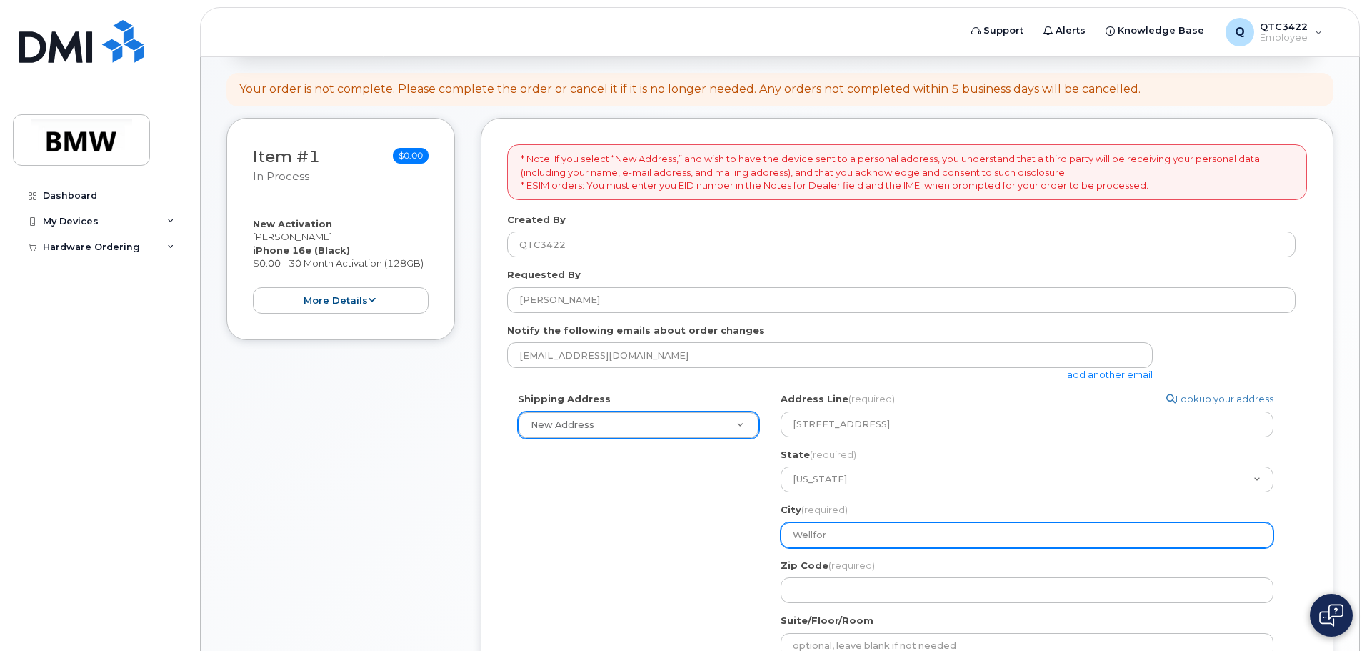
select select
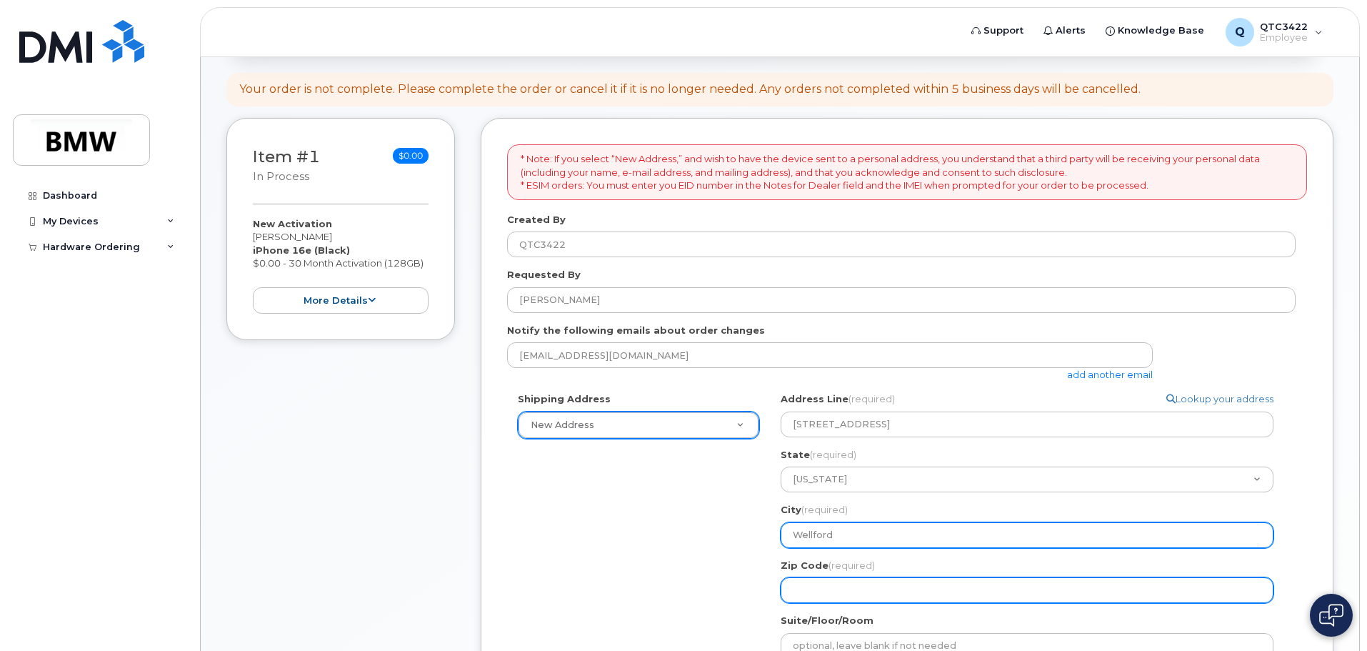
type input "Wellford"
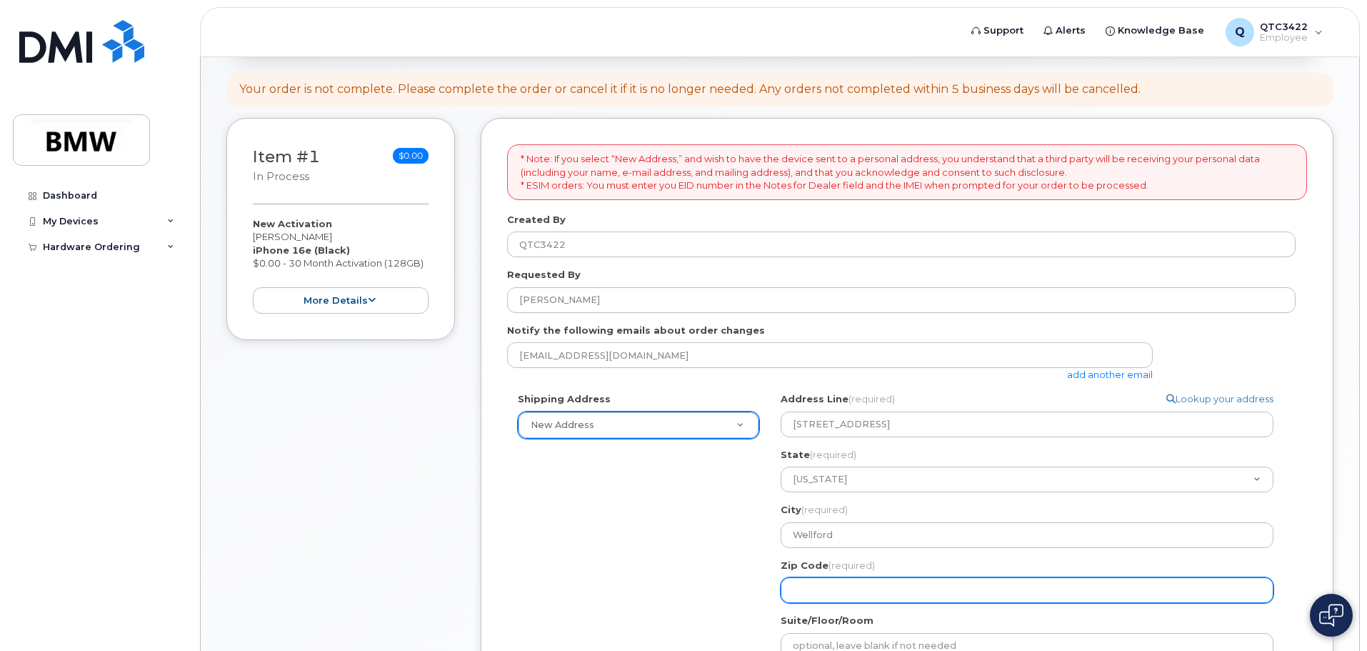
drag, startPoint x: 846, startPoint y: 586, endPoint x: 845, endPoint y: 576, distance: 9.3
click at [846, 584] on input "Zip Code (required)" at bounding box center [1027, 590] width 493 height 26
select select
type input "2"
select select
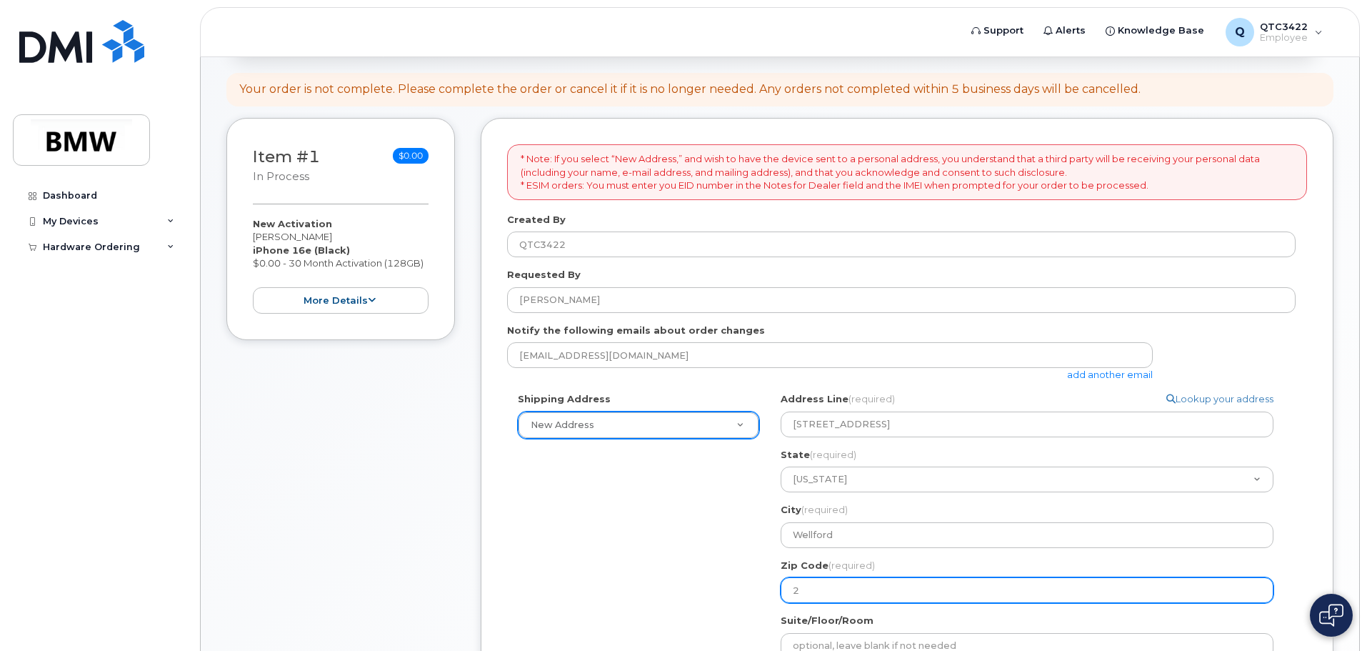
type input "29"
select select
type input "293"
select select
type input "2938"
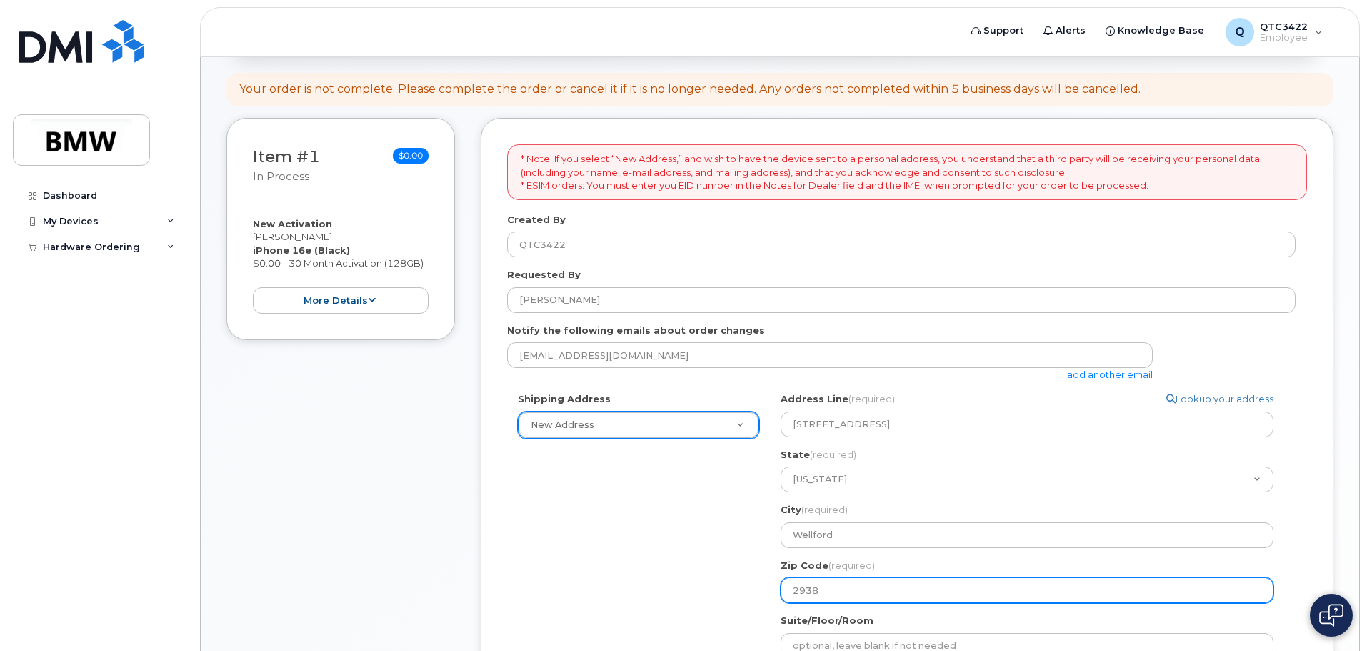
select select
type input "29385"
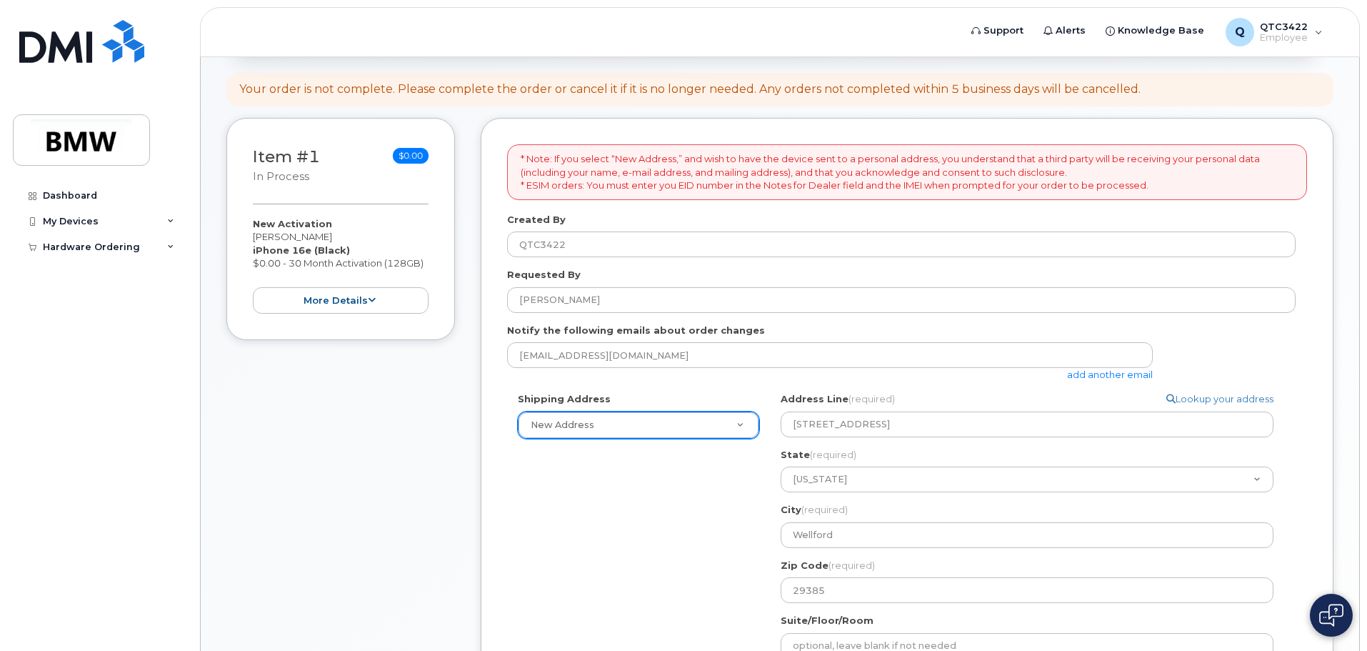
click at [683, 611] on div "Shipping Address New Address New Address BMW MC Plant BMW North America Financi…" at bounding box center [901, 586] width 788 height 388
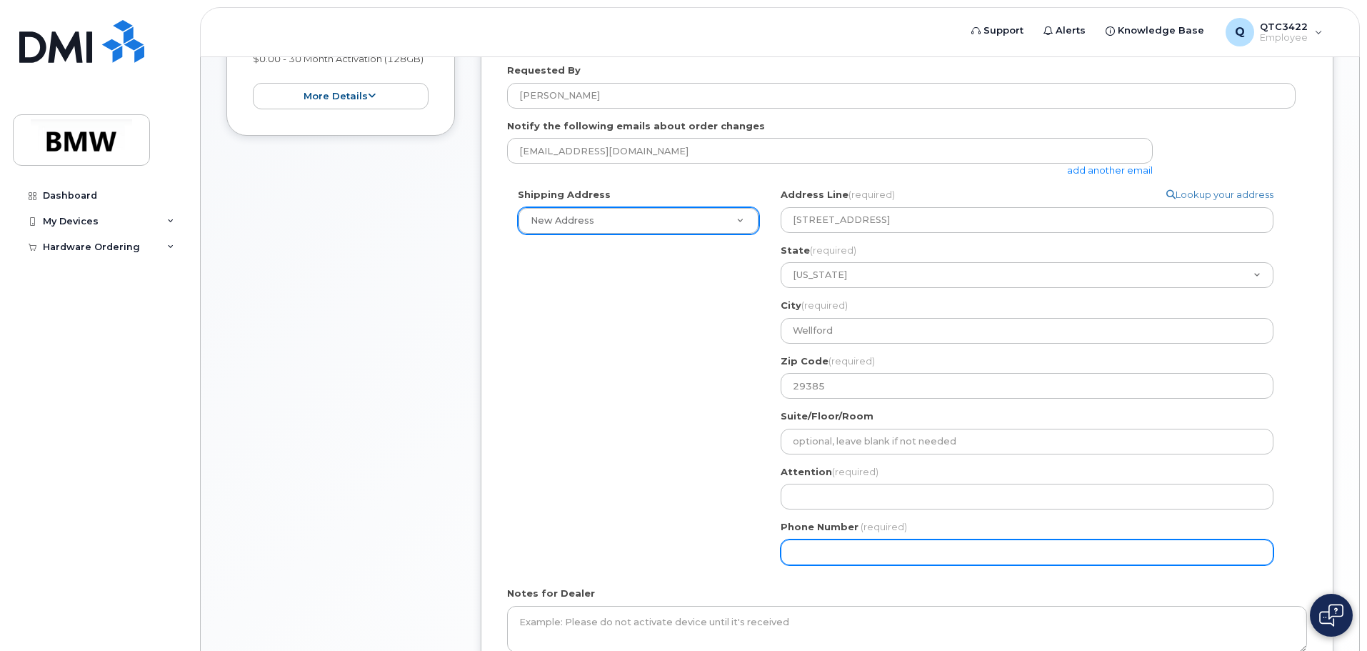
scroll to position [428, 0]
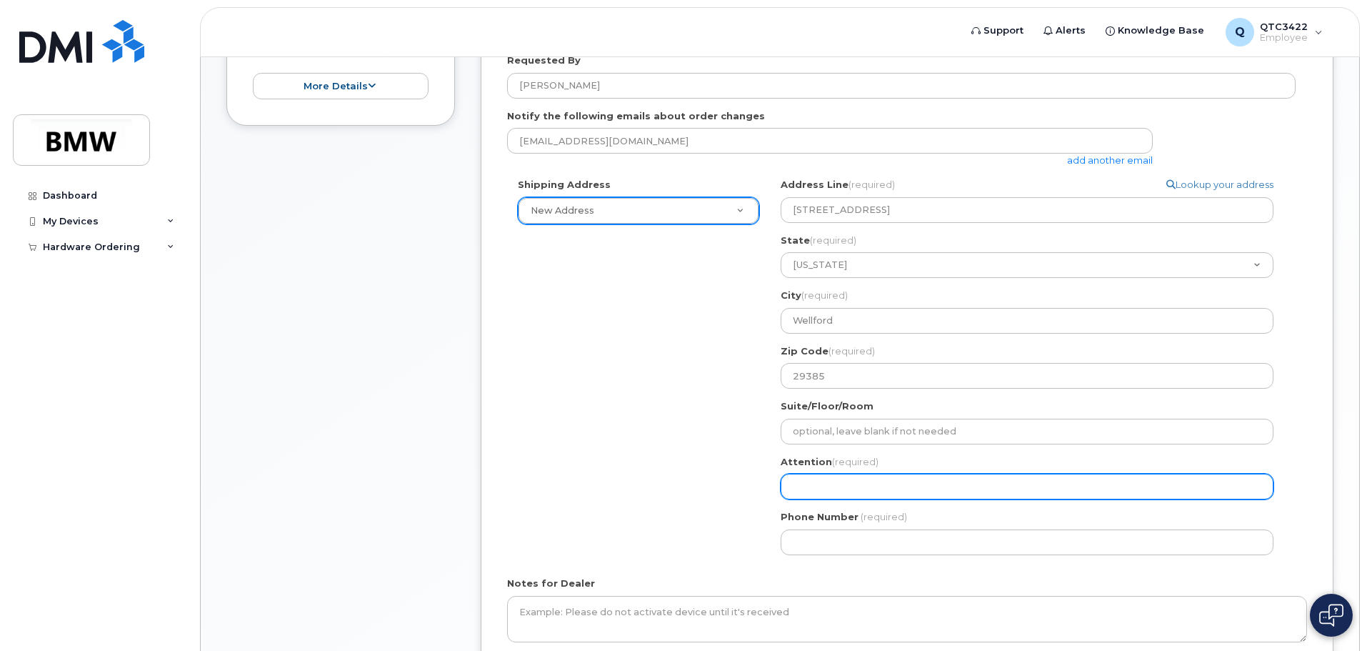
click at [831, 487] on input "Attention (required)" at bounding box center [1027, 486] width 493 height 26
select select
type input "W"
select select
type input "Wo"
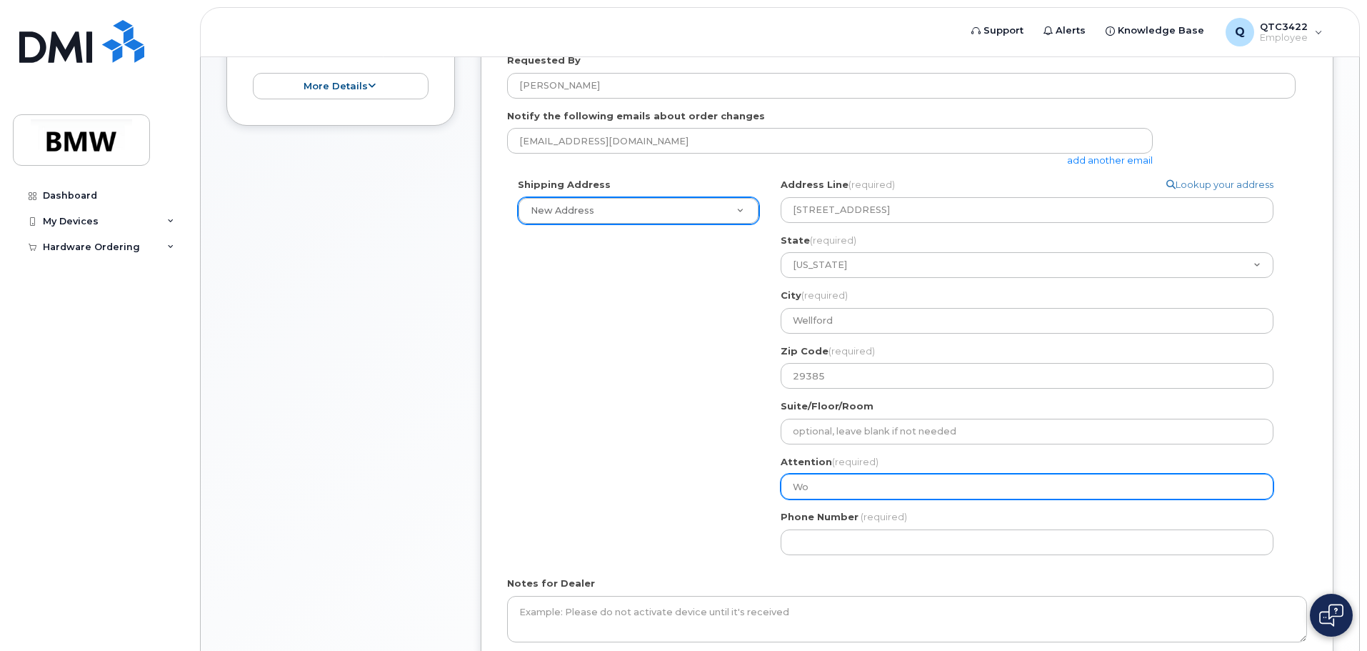
select select
type input "Wor"
select select
type input "Work"
select select
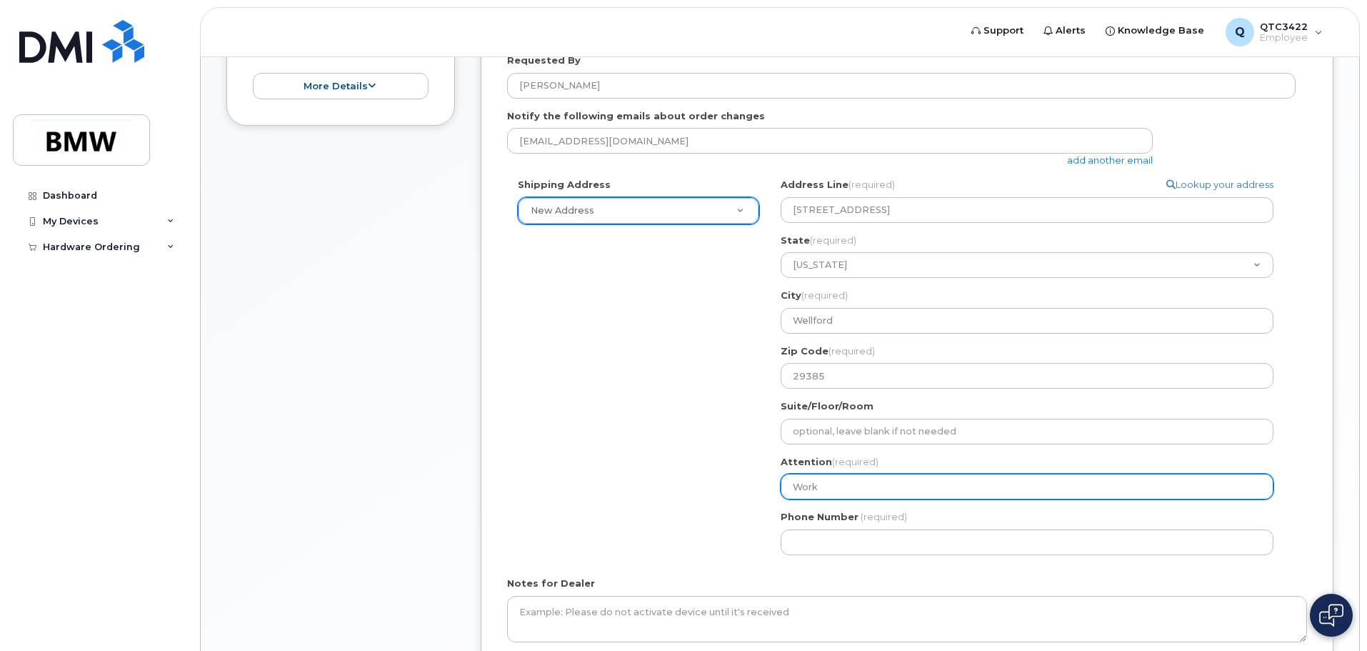
type input "Work P"
select select
type input "Work Ph"
select select
type input "Work Pho"
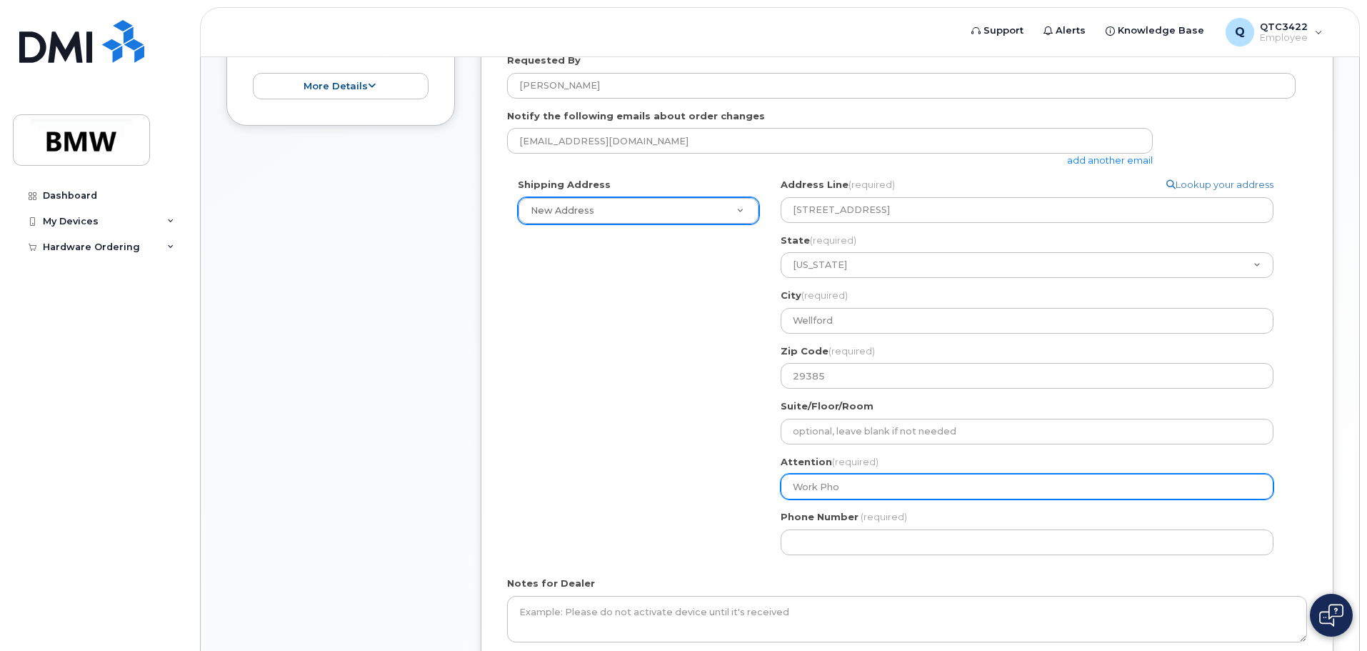
select select
type input "Work Phon"
select select
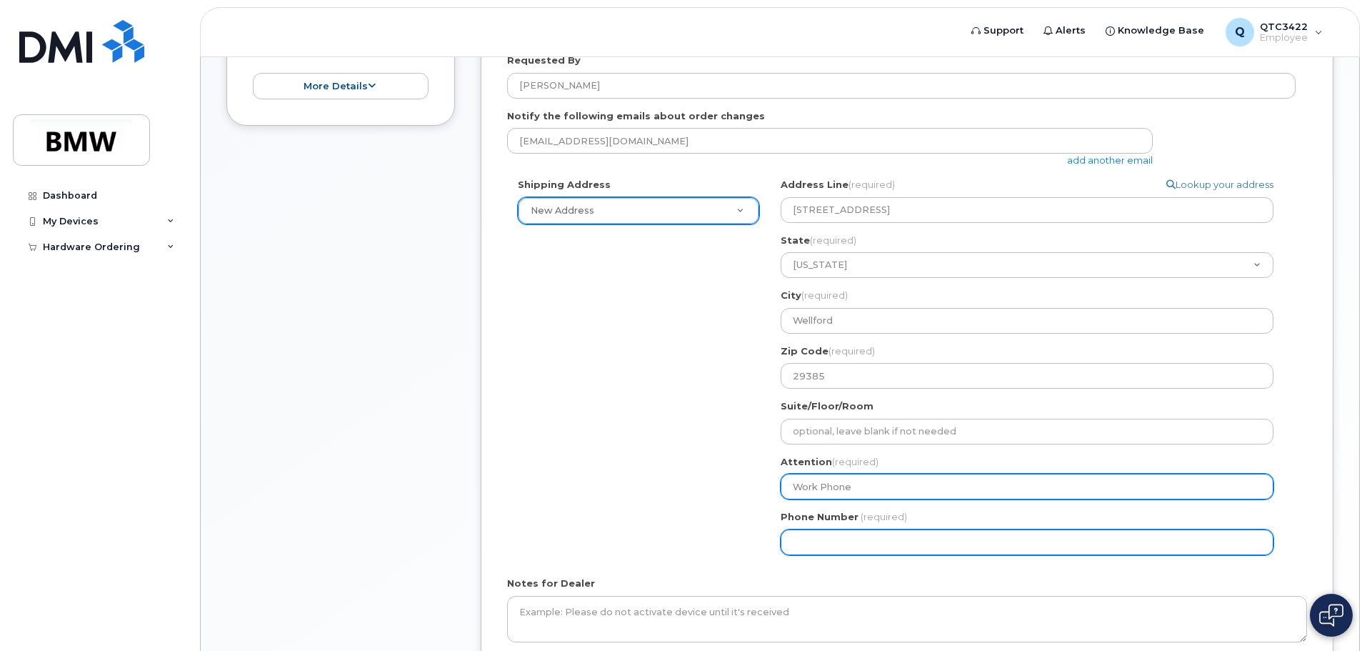
type input "Work Phone"
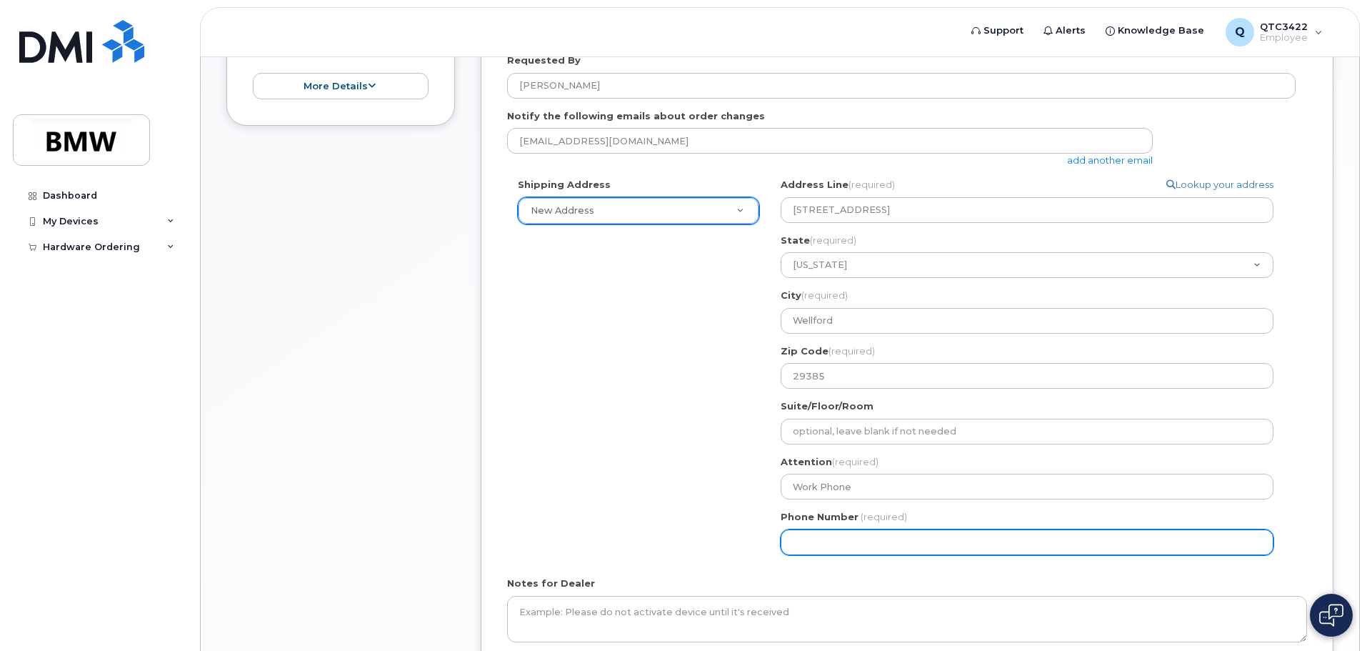
click at [946, 542] on input "Phone Number" at bounding box center [1027, 542] width 493 height 26
type input "864"
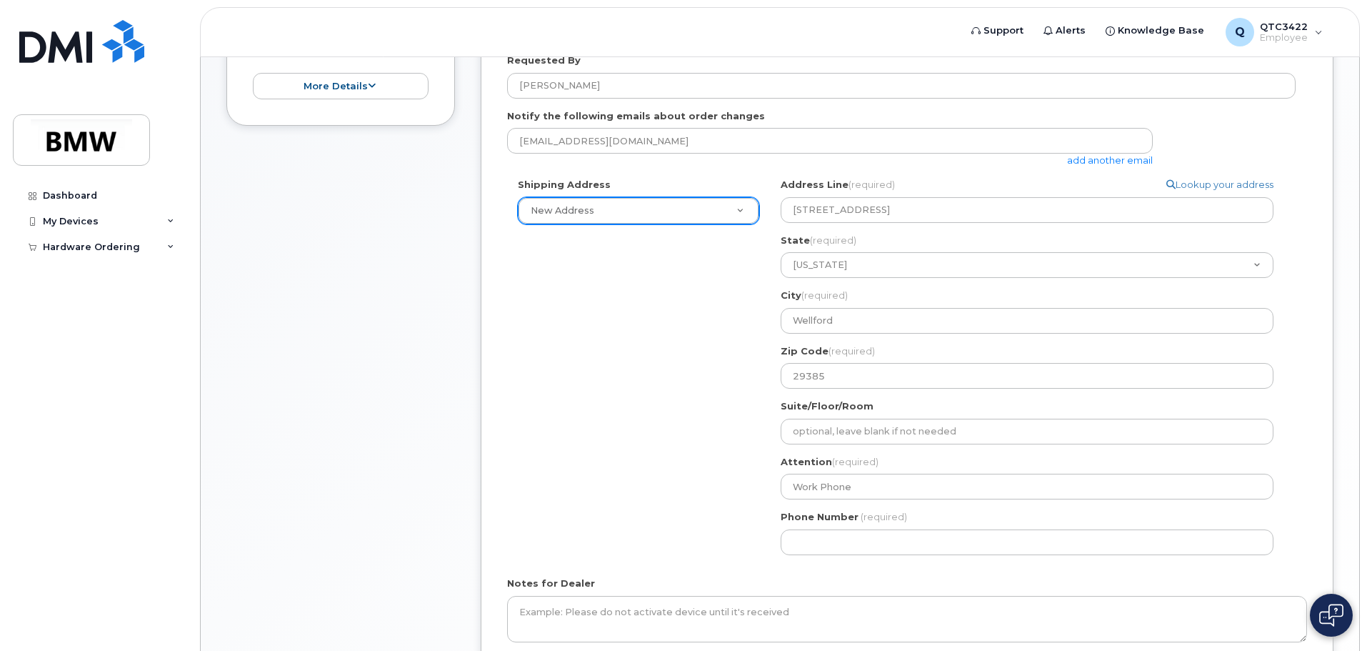
click at [608, 538] on div "Shipping Address New Address New Address BMW MC Plant BMW North America Financi…" at bounding box center [901, 372] width 788 height 388
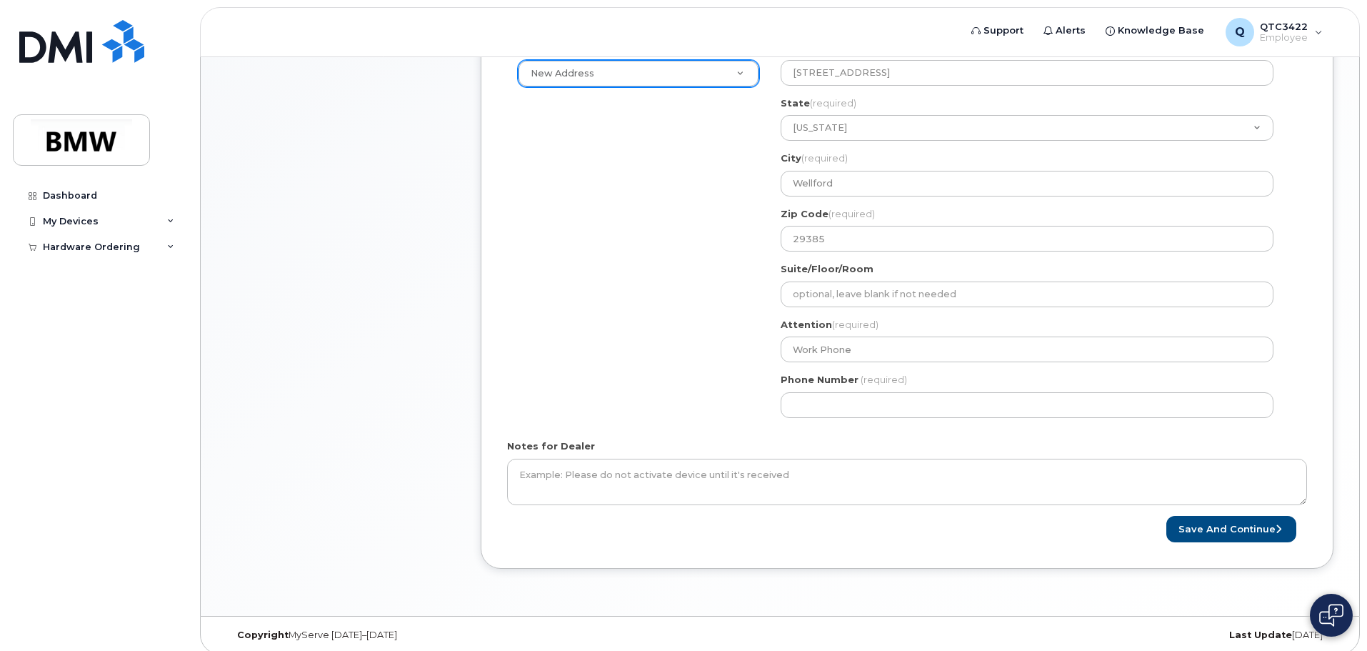
scroll to position [576, 0]
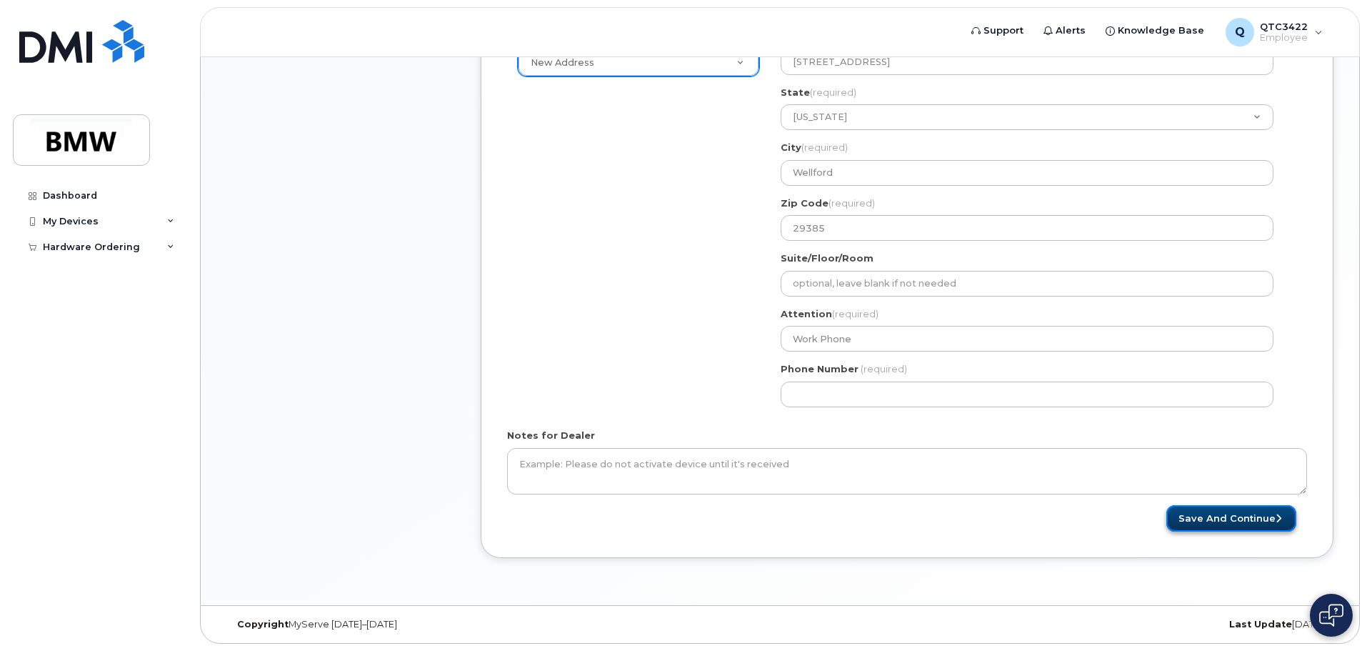
click at [1220, 514] on button "Save and Continue" at bounding box center [1231, 518] width 130 height 26
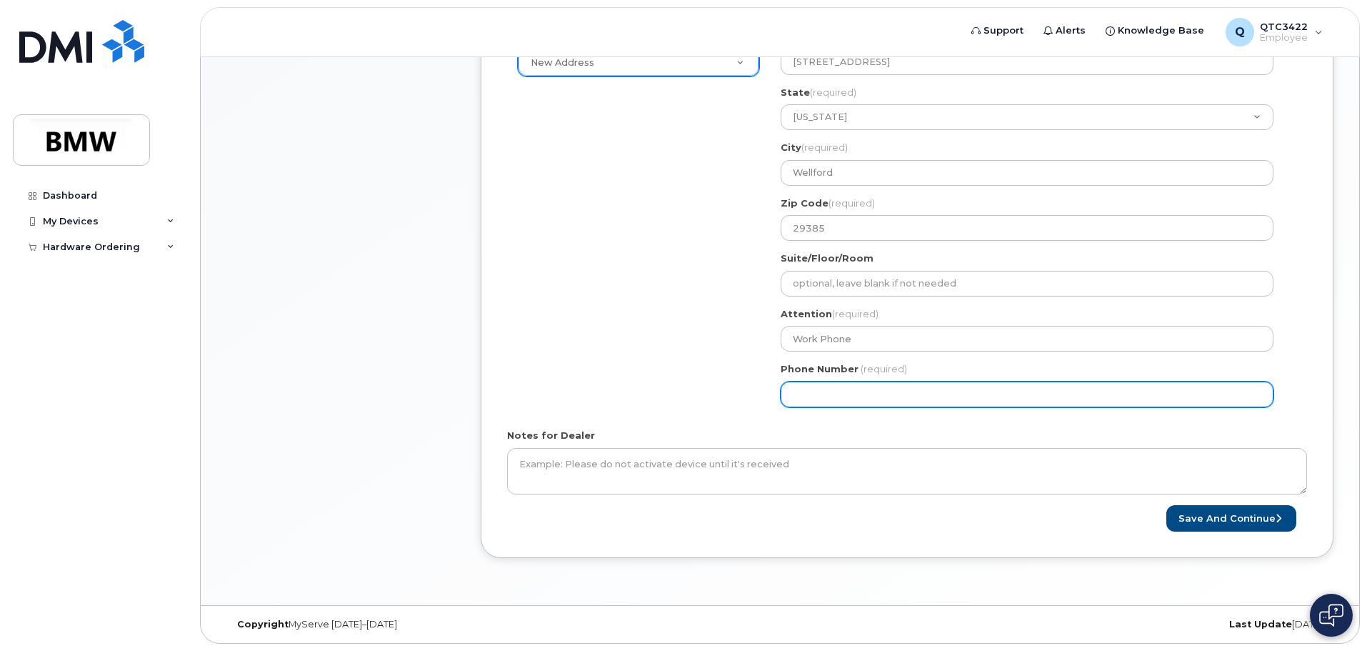
click at [878, 393] on input "Phone Number" at bounding box center [1027, 394] width 493 height 26
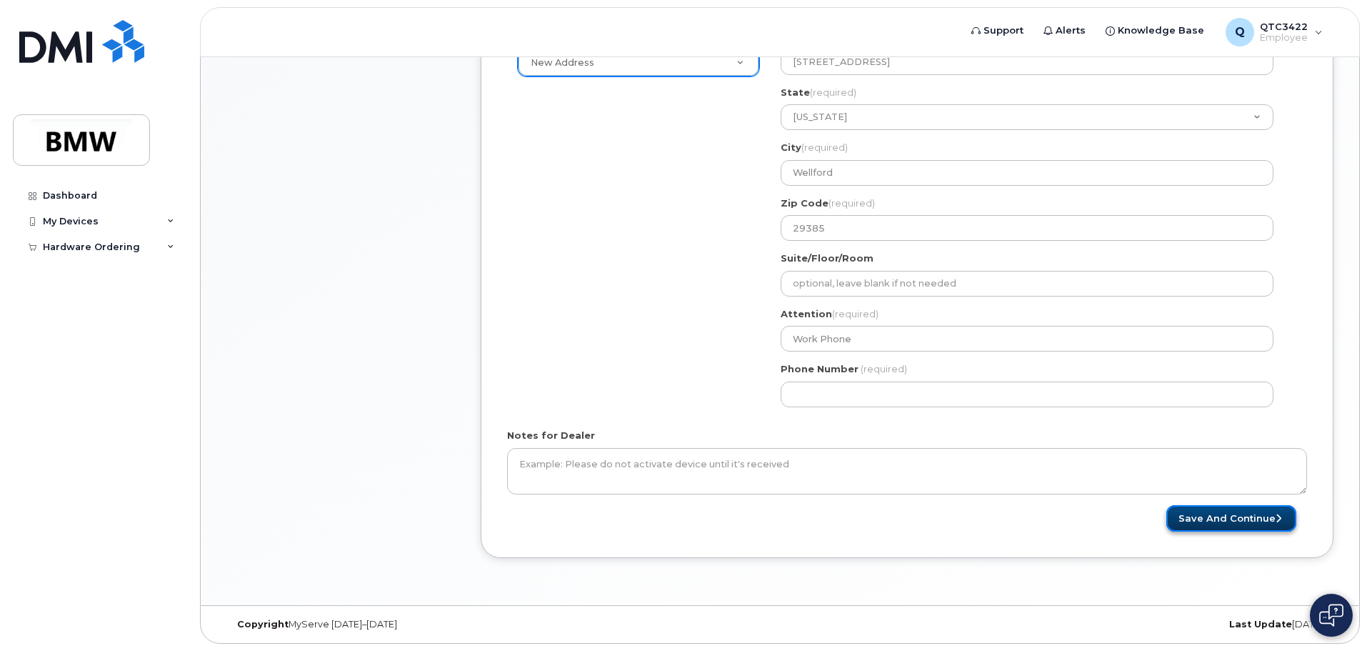
click at [1258, 523] on button "Save and Continue" at bounding box center [1231, 518] width 130 height 26
click at [981, 431] on div "Notes for Dealer" at bounding box center [907, 461] width 800 height 66
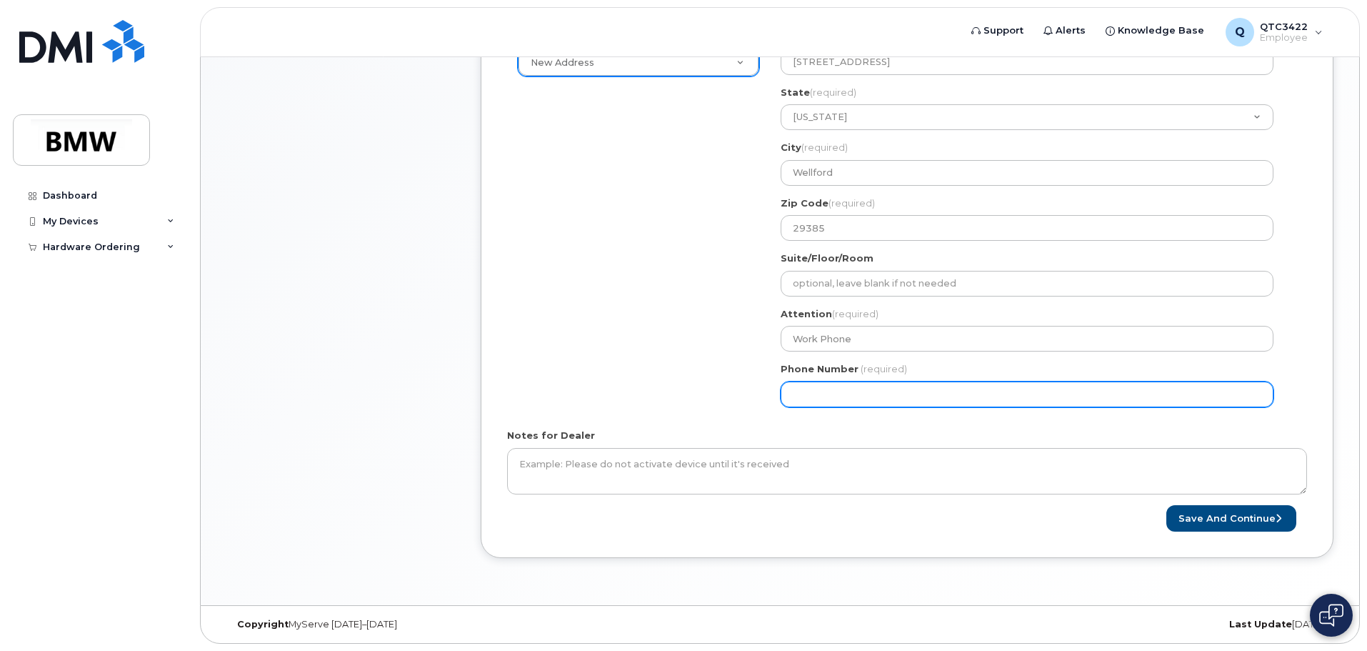
click at [880, 401] on input "Phone Number" at bounding box center [1027, 394] width 493 height 26
type input "8"
type input "864285272"
select select
type input "8642852720"
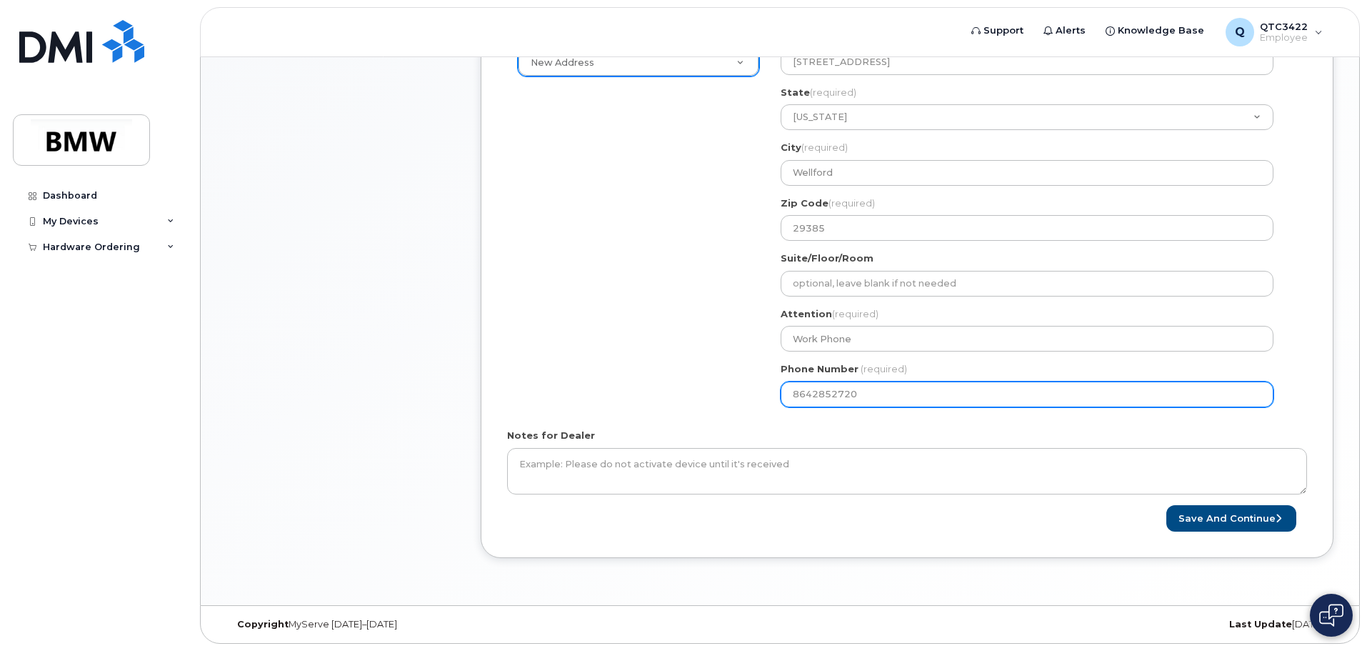
select select
type input "8642852721"
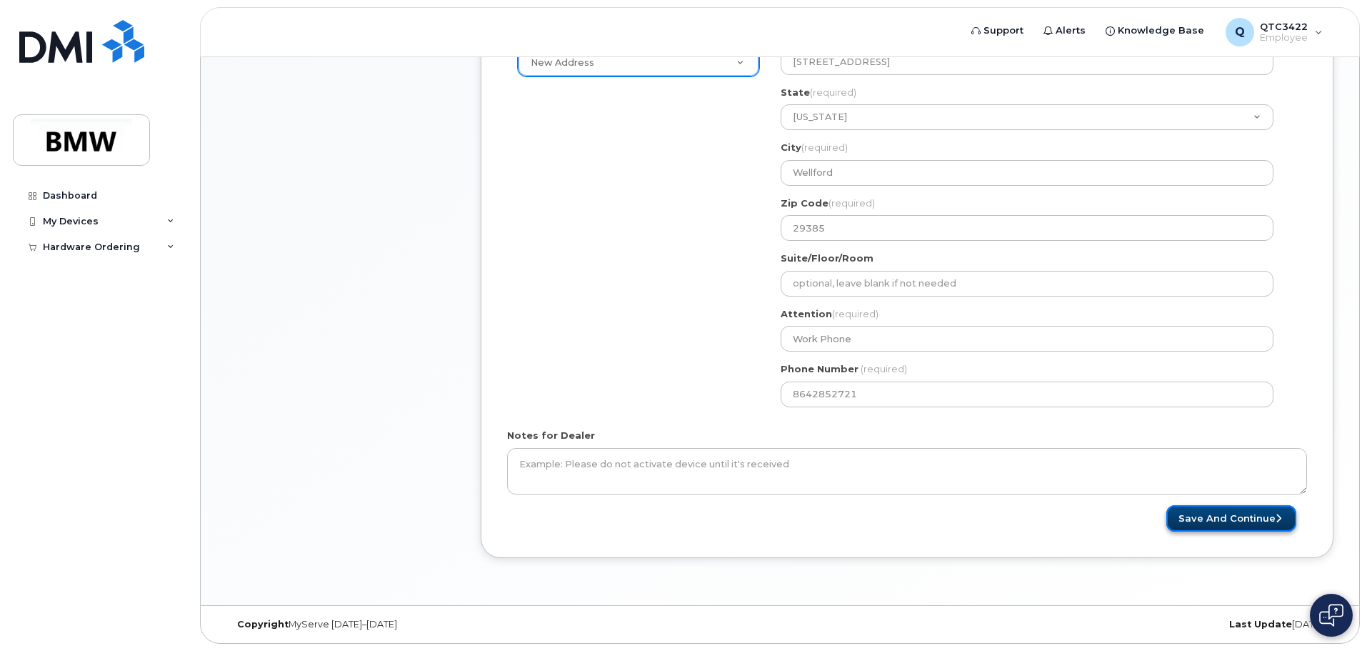
click at [1248, 516] on button "Save and Continue" at bounding box center [1231, 518] width 130 height 26
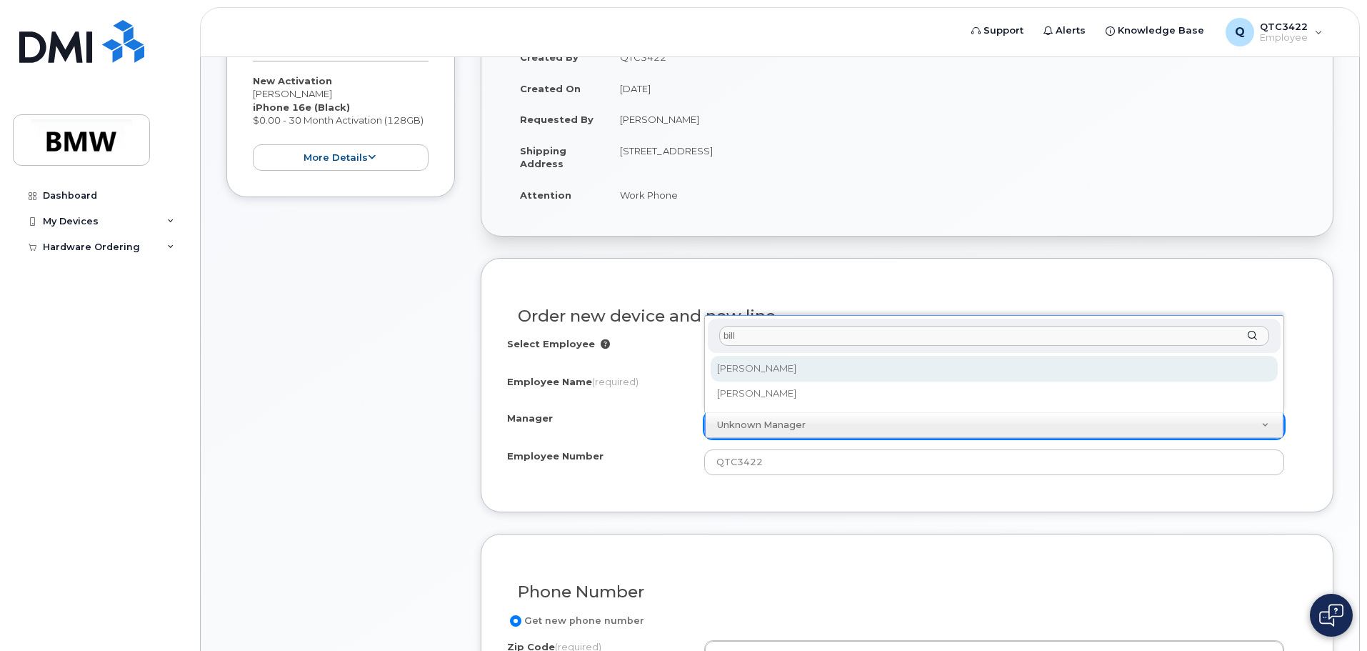
type input "bill"
select select "1895518"
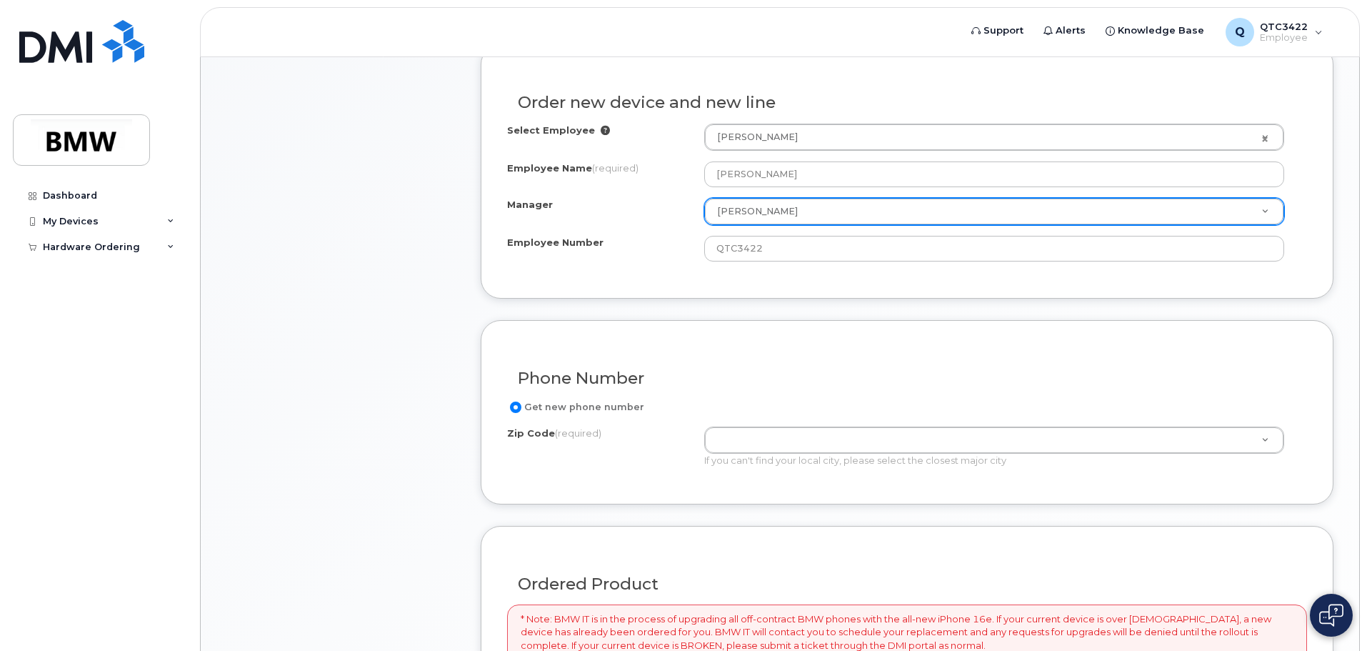
scroll to position [571, 0]
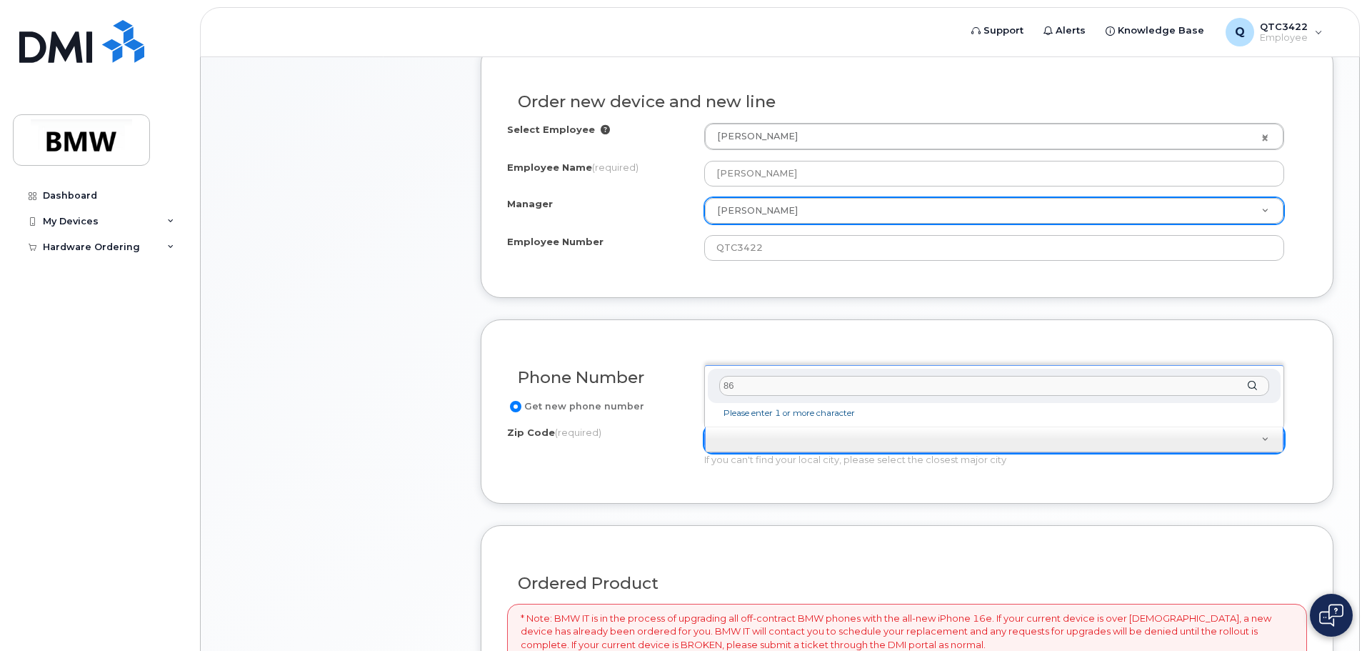
type input "8"
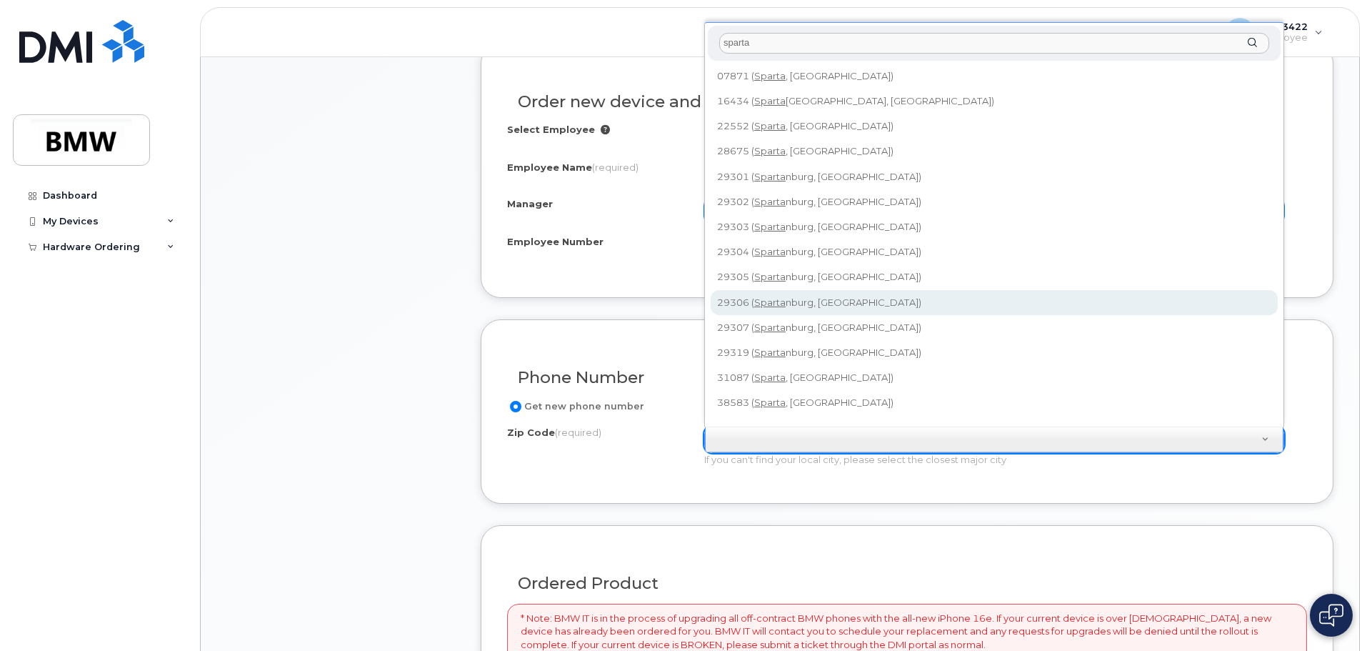
type input "sparta"
type input "29306 (Spartanburg, SC)"
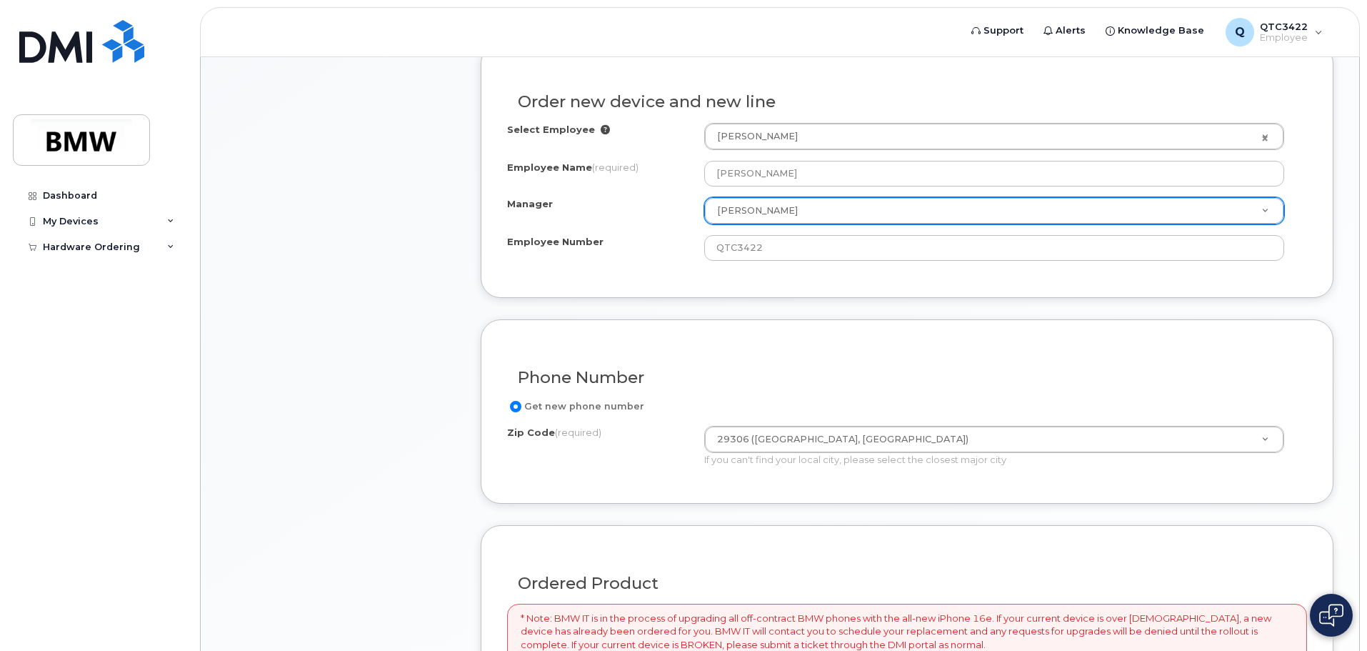
drag, startPoint x: 411, startPoint y: 518, endPoint x: 421, endPoint y: 512, distance: 11.9
click at [414, 522] on div "Item #1 in process $0.00 New Activation Simyia King iPhone 16e (Black) $0.00 - …" at bounding box center [340, 403] width 229 height 1285
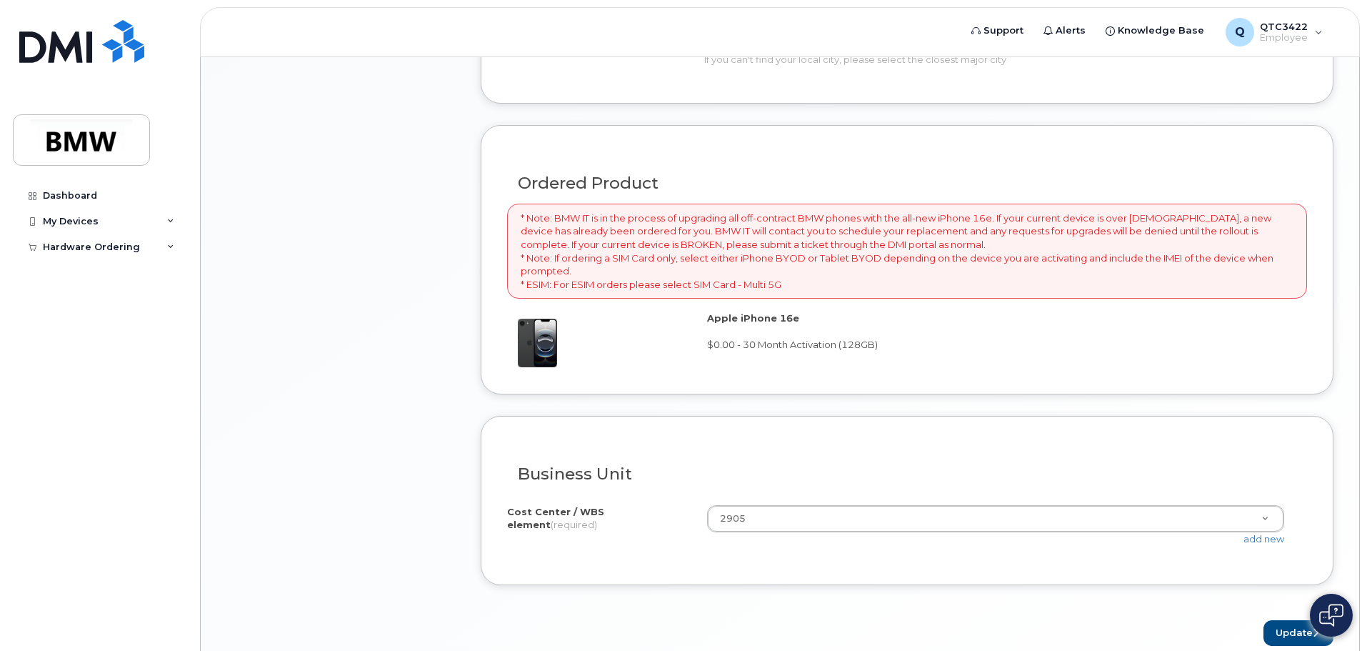
scroll to position [1000, 0]
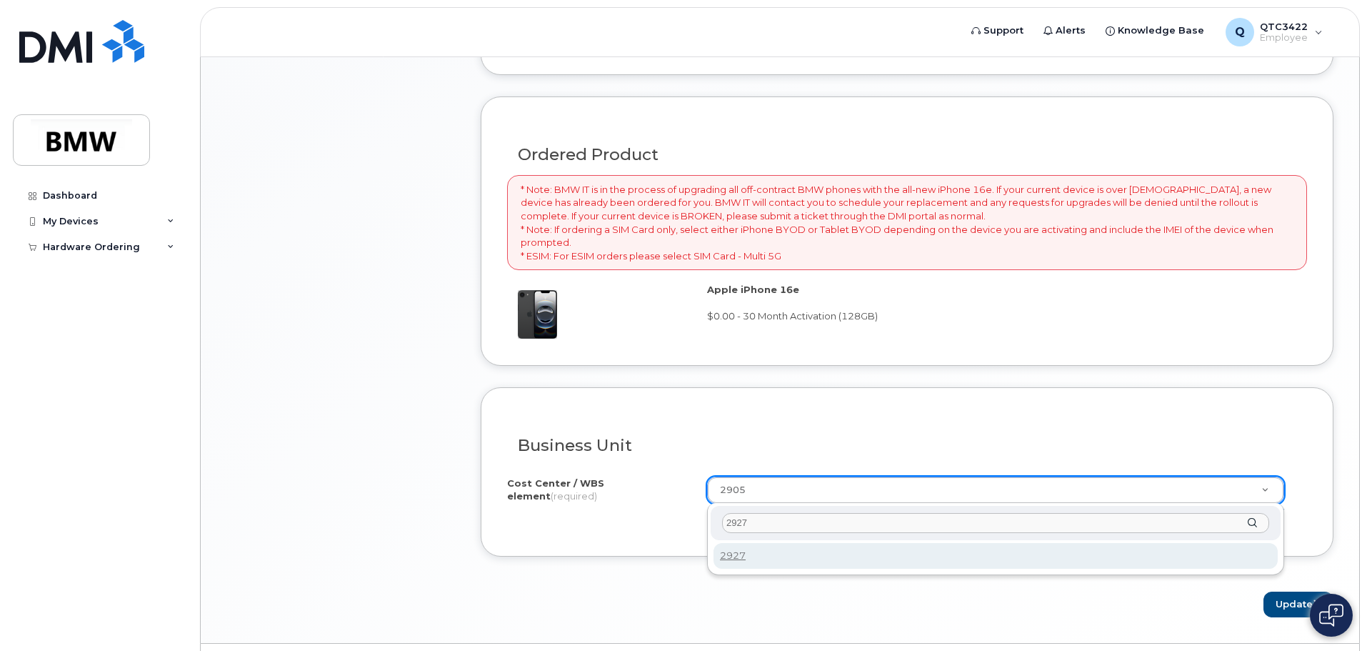
type input "2927"
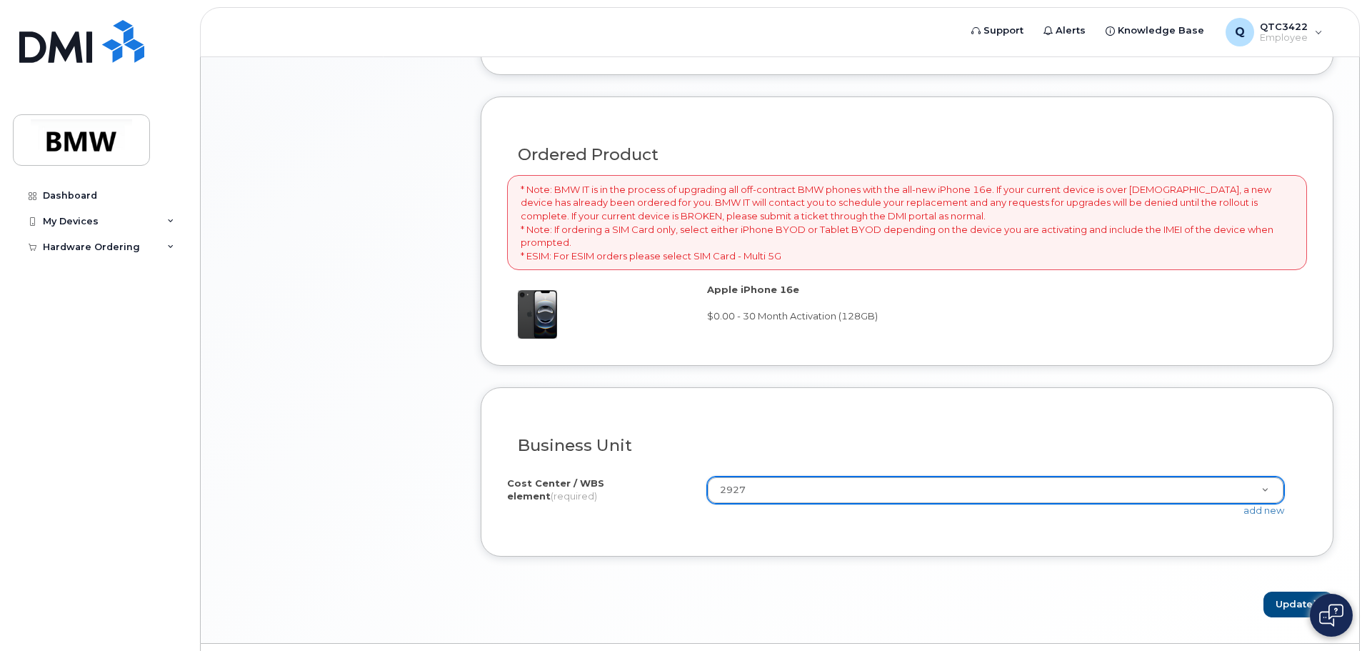
click at [1116, 537] on div "Business Unit I know the accounting codes Cost Center / WBS element (required) …" at bounding box center [907, 471] width 853 height 169
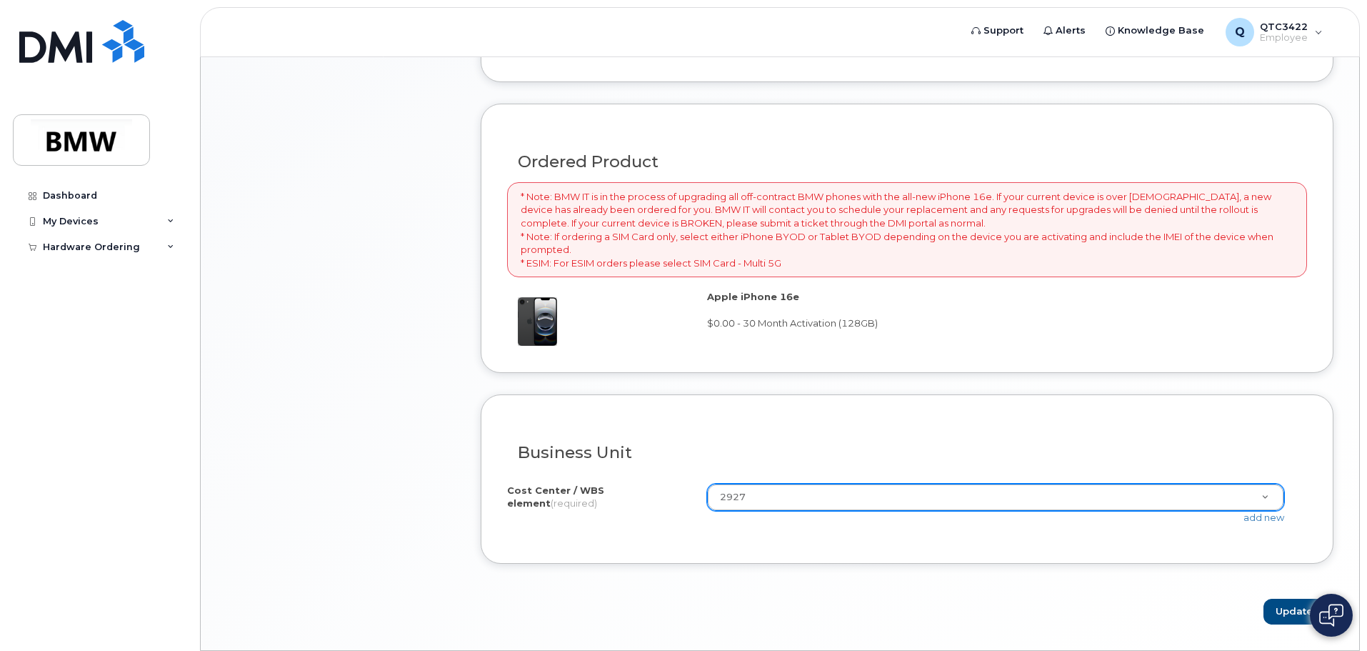
scroll to position [1038, 0]
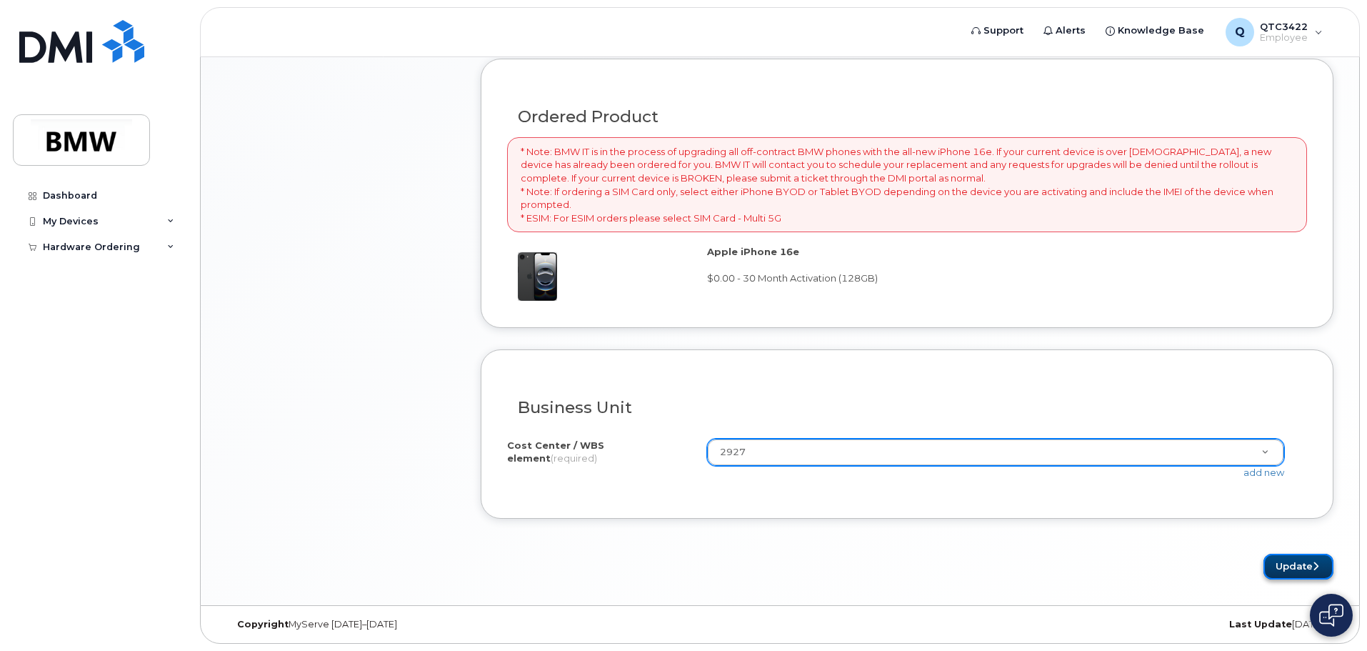
drag, startPoint x: 1278, startPoint y: 562, endPoint x: 1270, endPoint y: 561, distance: 7.2
click at [1277, 562] on button "Update" at bounding box center [1298, 566] width 70 height 26
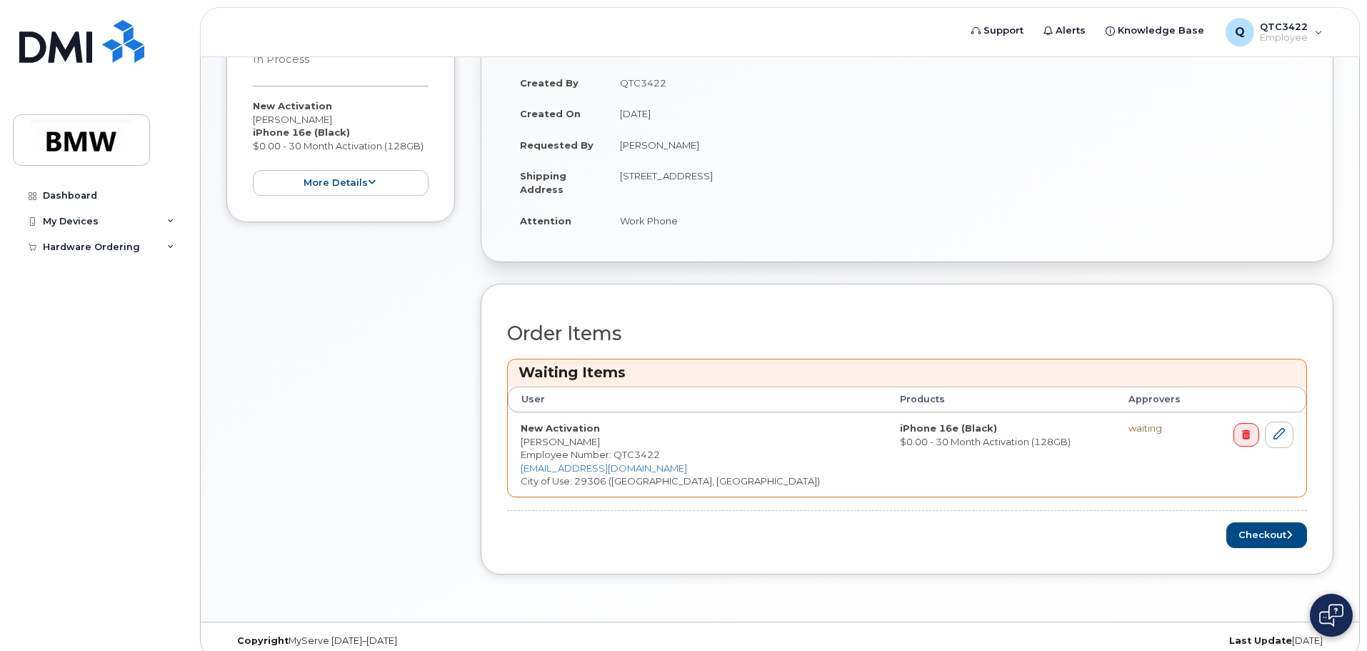
scroll to position [409, 0]
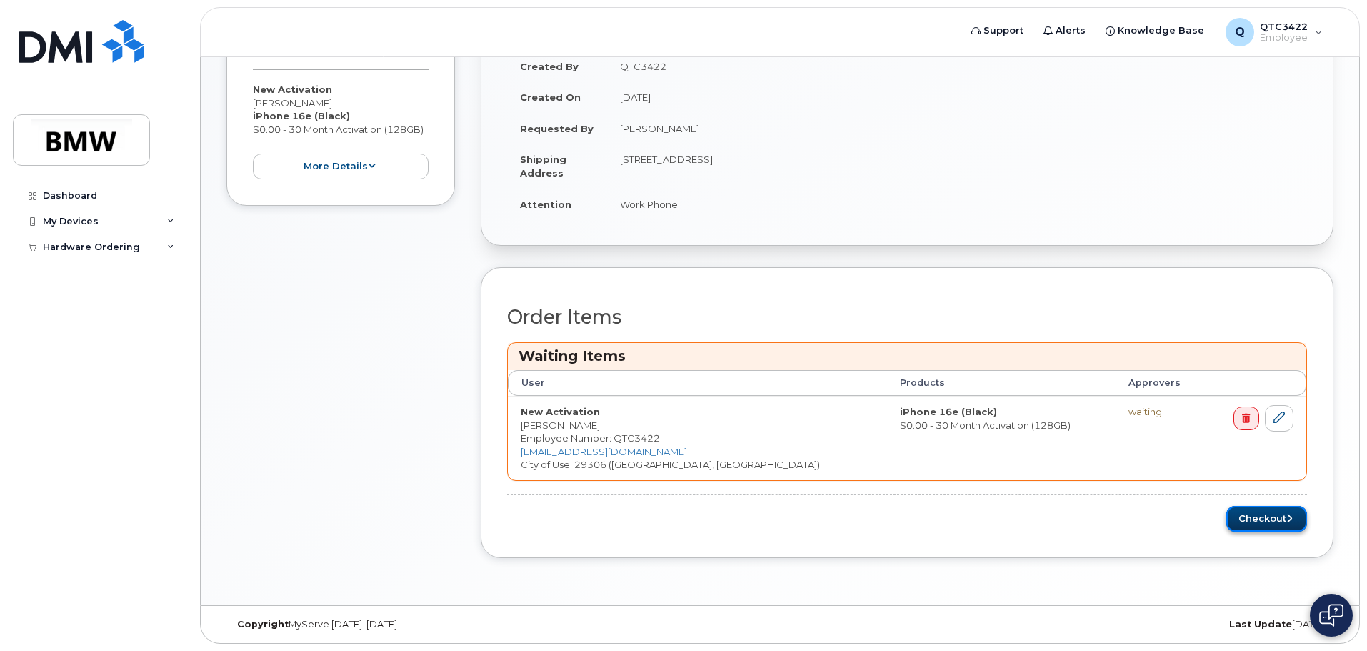
click at [1273, 517] on button "Checkout" at bounding box center [1266, 519] width 81 height 26
